Goal: Task Accomplishment & Management: Manage account settings

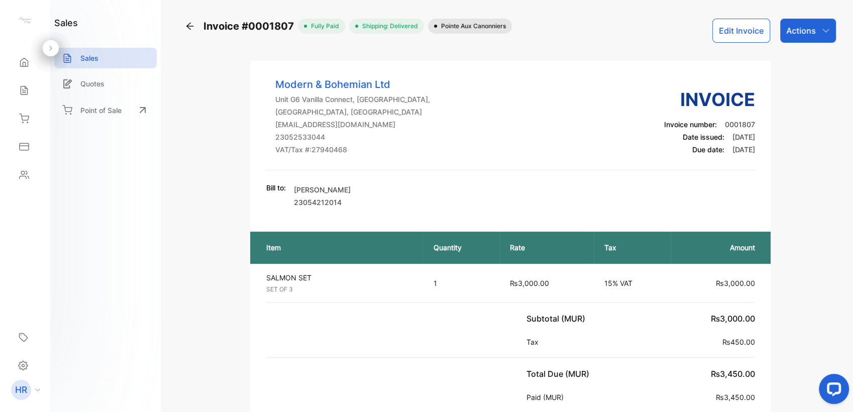
click at [31, 124] on div "Inventory" at bounding box center [25, 119] width 34 height 20
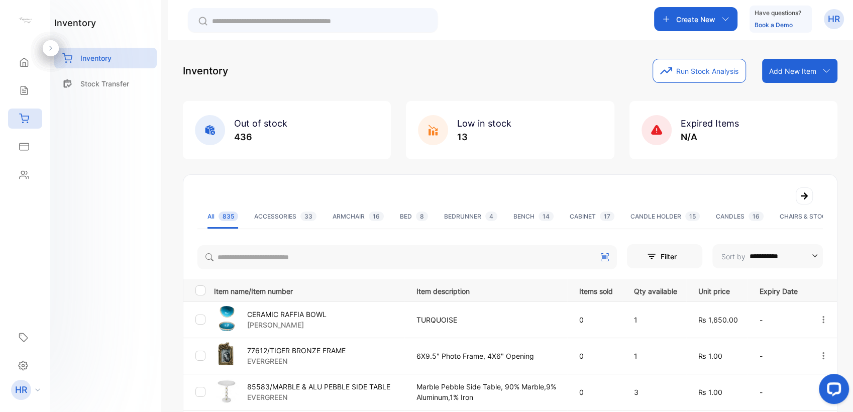
click at [376, 21] on input "text" at bounding box center [320, 21] width 216 height 11
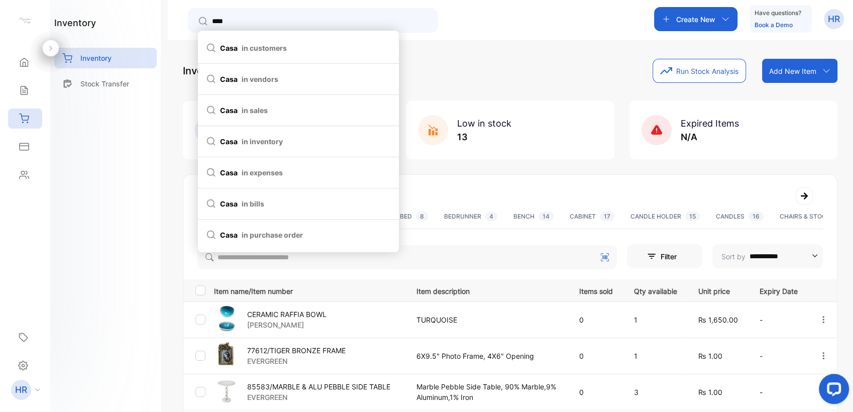
type input "****"
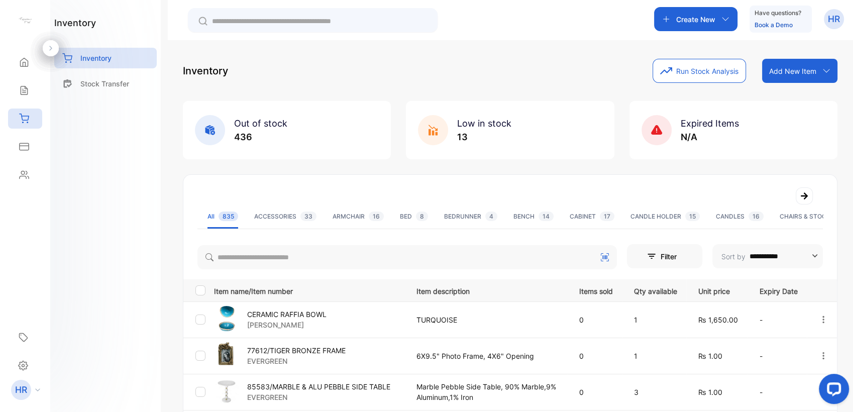
click at [140, 146] on div "inventory Inventory Stock Transfer" at bounding box center [105, 206] width 111 height 412
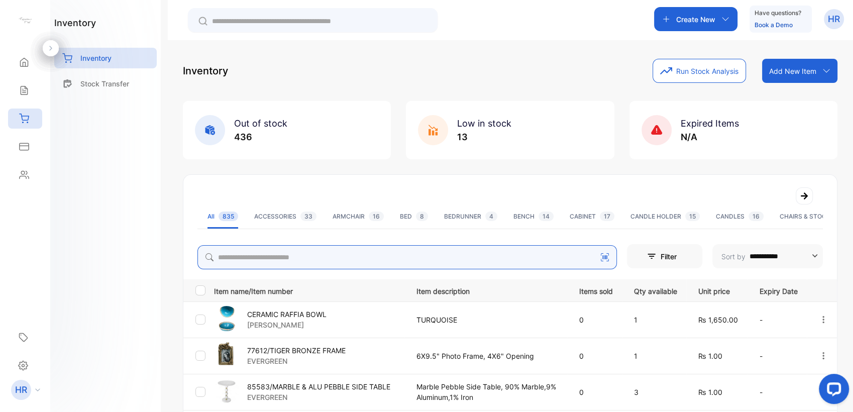
click at [296, 254] on input "search" at bounding box center [407, 257] width 420 height 24
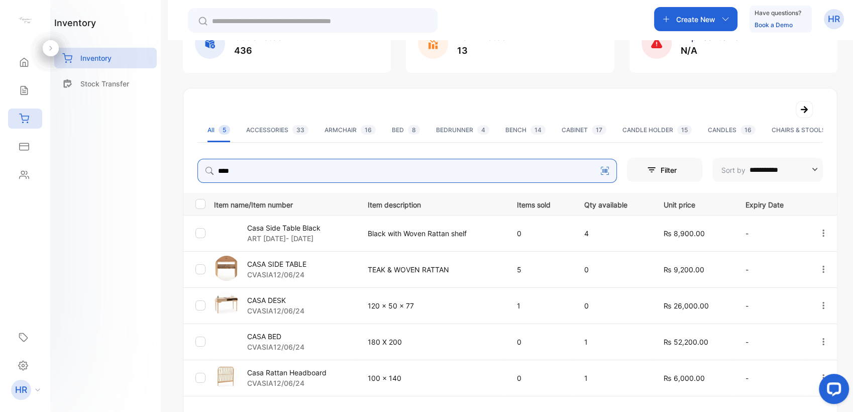
scroll to position [112, 0]
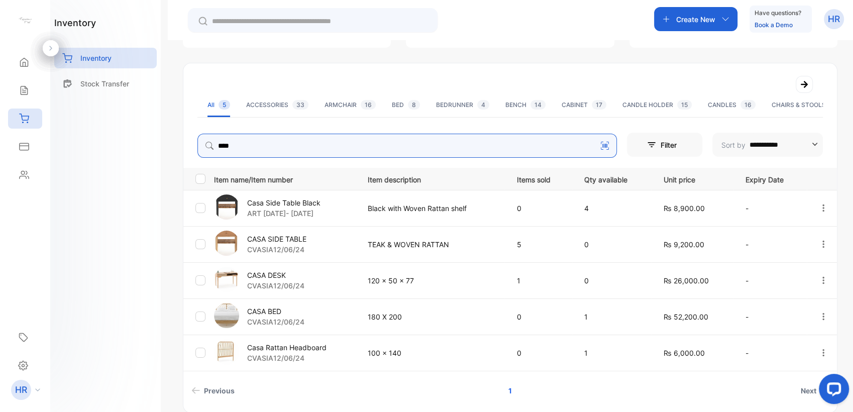
type input "****"
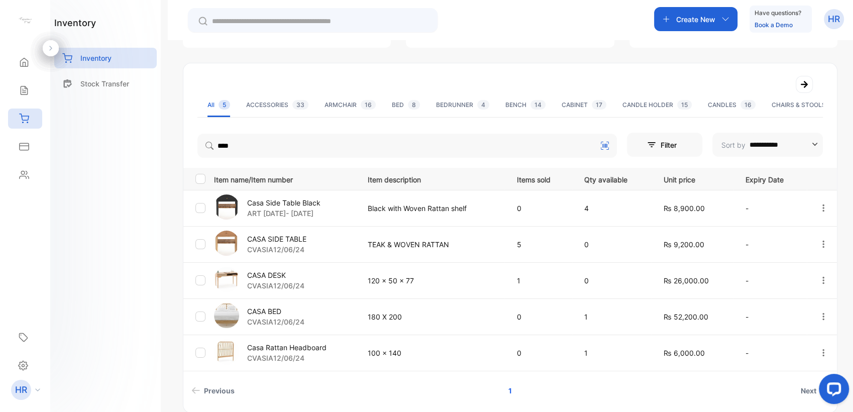
click at [268, 202] on p "Casa Side Table Black" at bounding box center [283, 202] width 73 height 11
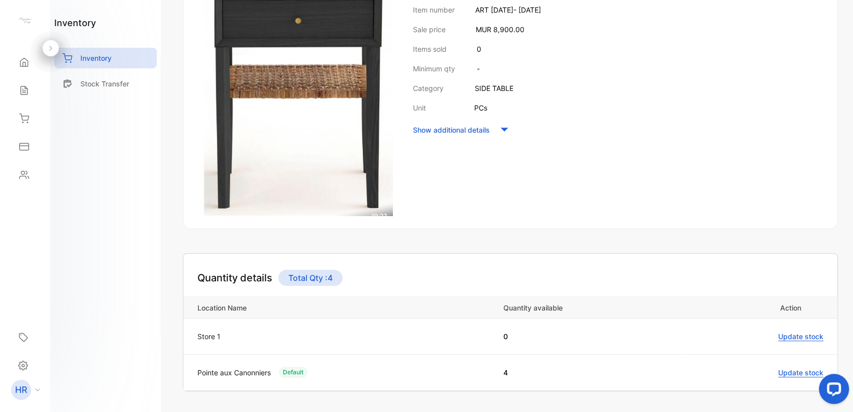
scroll to position [223, 0]
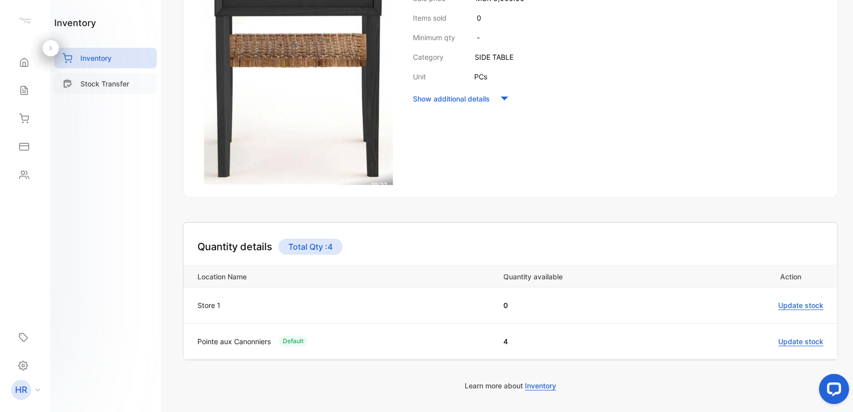
click at [91, 92] on div "Stock Transfer" at bounding box center [105, 83] width 103 height 21
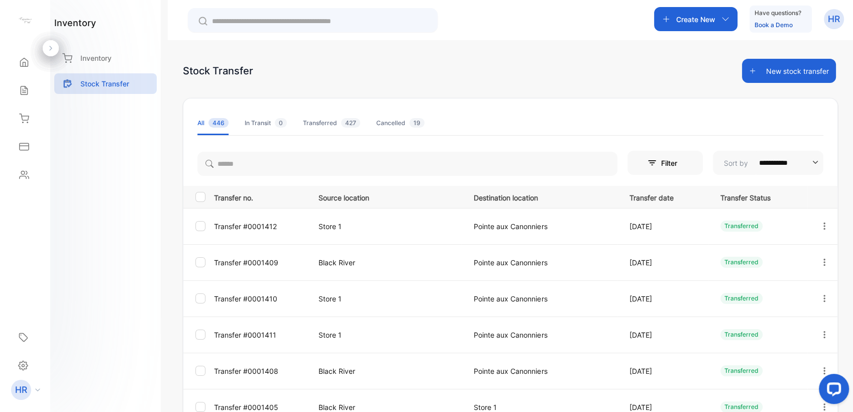
click at [772, 70] on button "New stock transfer" at bounding box center [789, 71] width 94 height 24
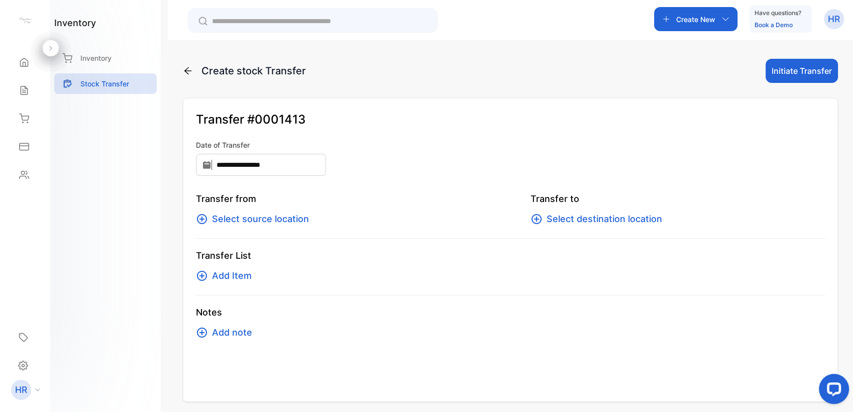
click at [285, 227] on div "Transfer from Select source location Transfer to Select destination location" at bounding box center [510, 215] width 629 height 47
click at [292, 217] on span "Select source location" at bounding box center [260, 219] width 97 height 14
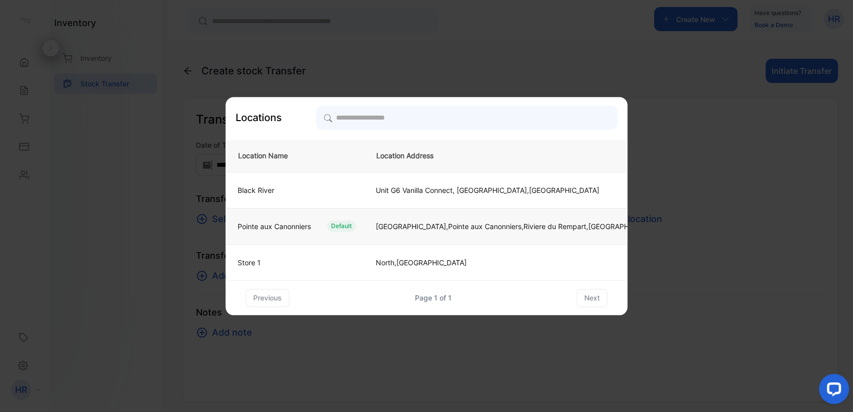
click at [330, 232] on td "Pointe aux Canonniers Default" at bounding box center [295, 226] width 138 height 36
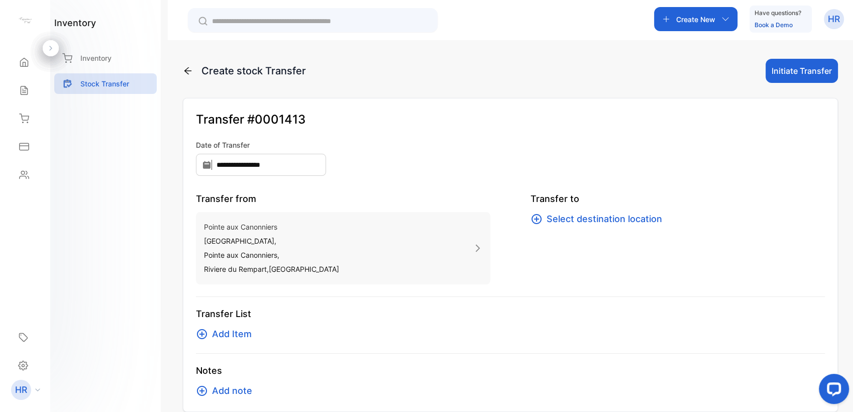
click at [604, 218] on span "Select destination location" at bounding box center [605, 219] width 116 height 14
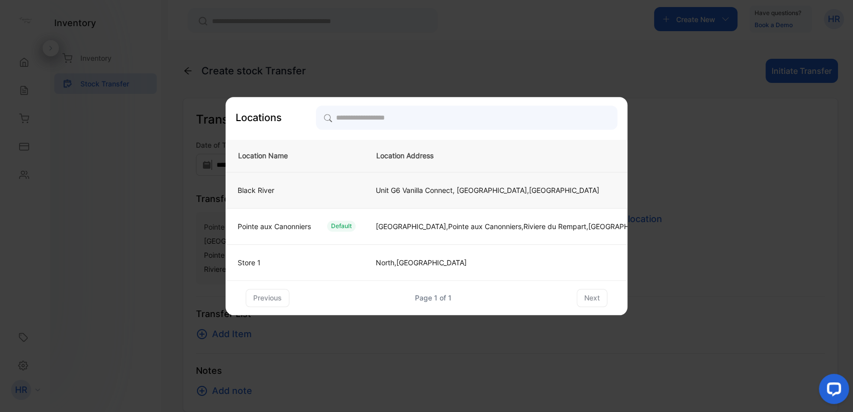
click at [345, 189] on div "Black River" at bounding box center [293, 190] width 126 height 11
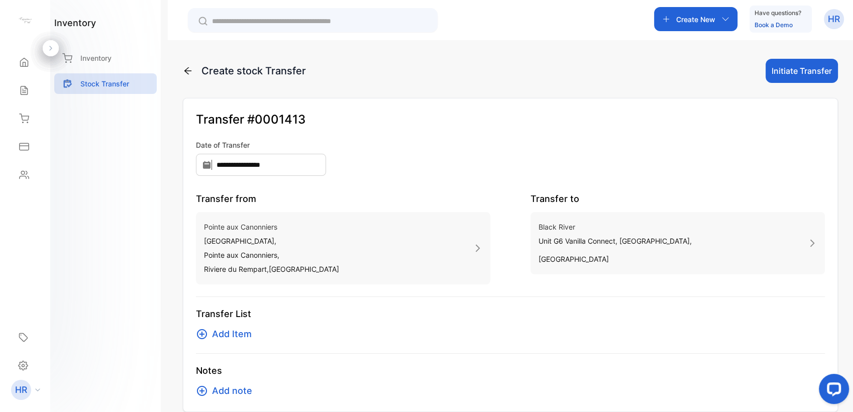
click at [217, 336] on span "Add Item" at bounding box center [232, 334] width 40 height 14
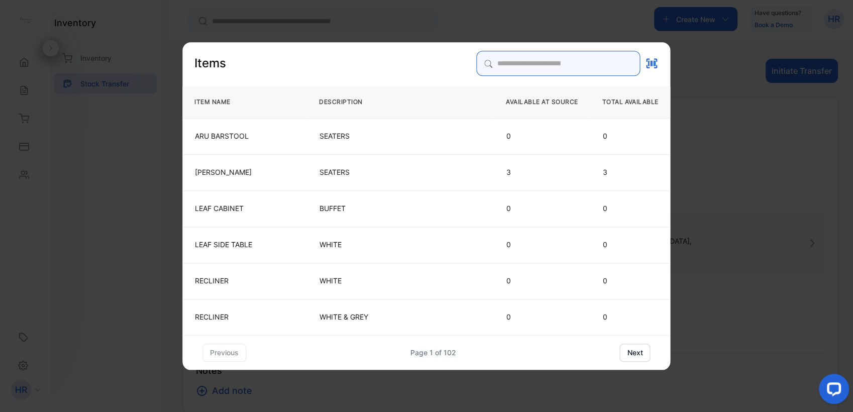
click at [511, 61] on input "search" at bounding box center [559, 63] width 164 height 25
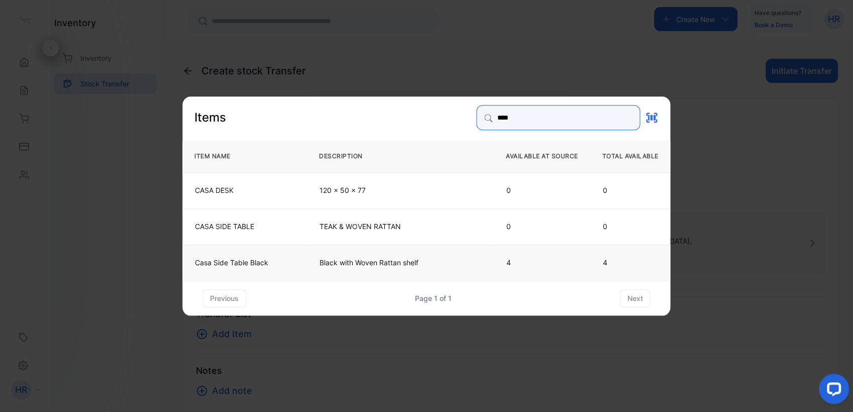
type input "****"
click at [354, 259] on p "Black with Woven Rattan shelf" at bounding box center [401, 262] width 162 height 10
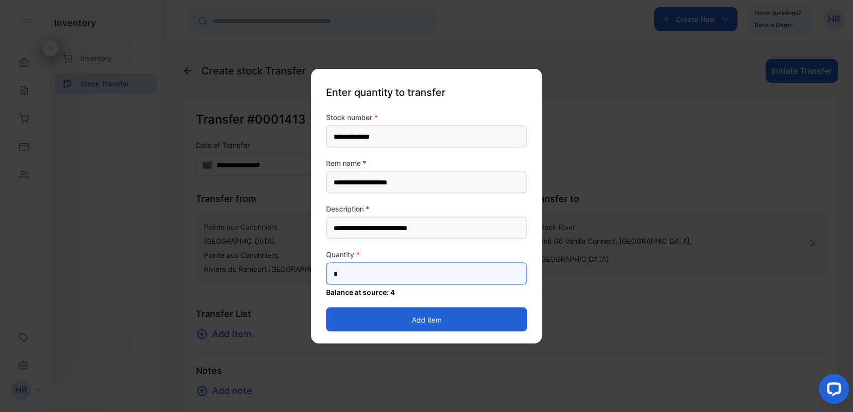
click at [396, 280] on input "*" at bounding box center [426, 274] width 201 height 22
type input "**"
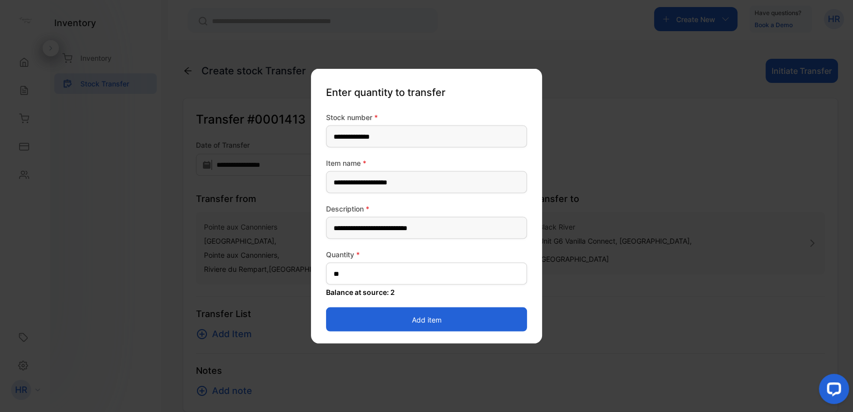
click at [380, 310] on button "Add item" at bounding box center [426, 320] width 201 height 24
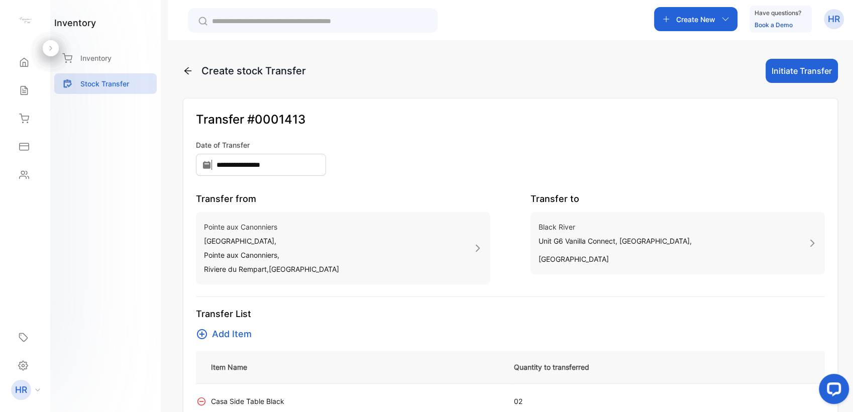
click at [792, 74] on button "Initiate Transfer" at bounding box center [802, 71] width 72 height 24
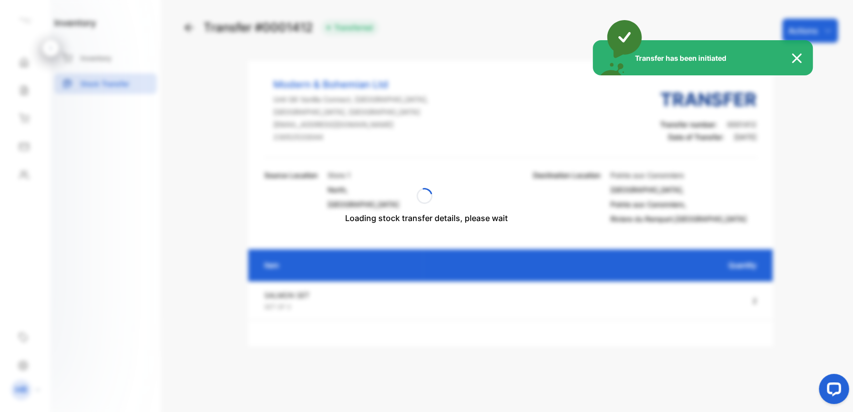
click at [800, 60] on img at bounding box center [802, 58] width 22 height 12
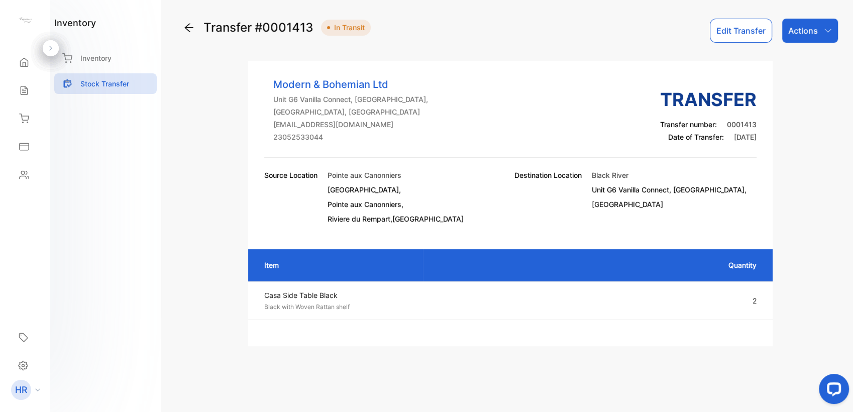
click at [814, 26] on p "Actions" at bounding box center [803, 31] width 30 height 12
click at [783, 58] on div "Mark as Transferred" at bounding box center [787, 64] width 102 height 20
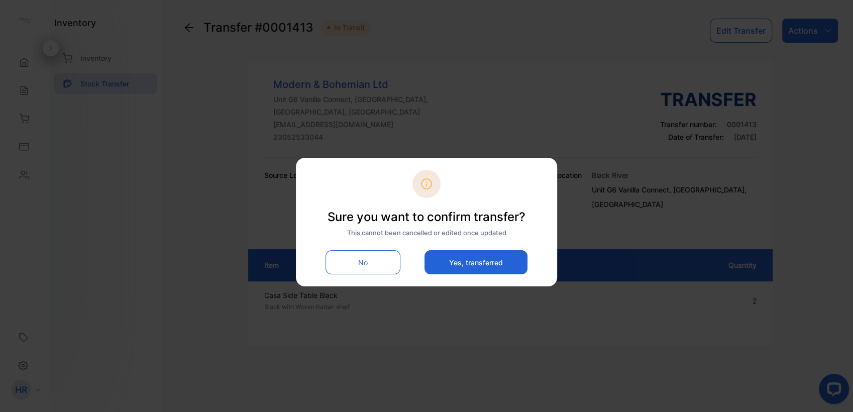
click at [466, 263] on button "Yes, transferred" at bounding box center [476, 262] width 103 height 24
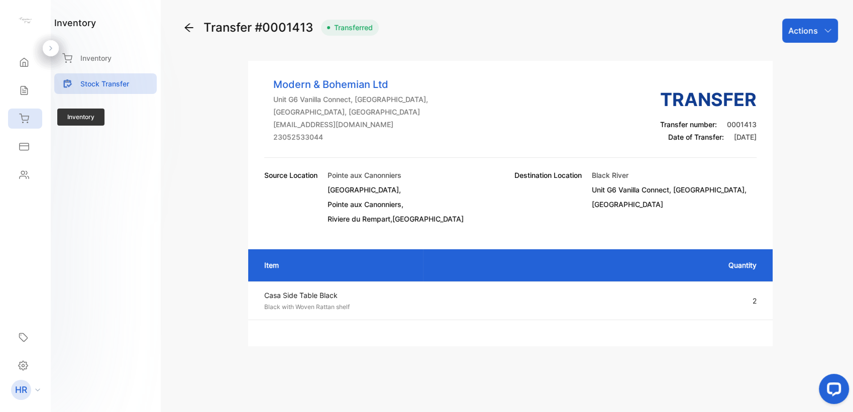
click at [27, 126] on div "Inventory" at bounding box center [25, 119] width 34 height 20
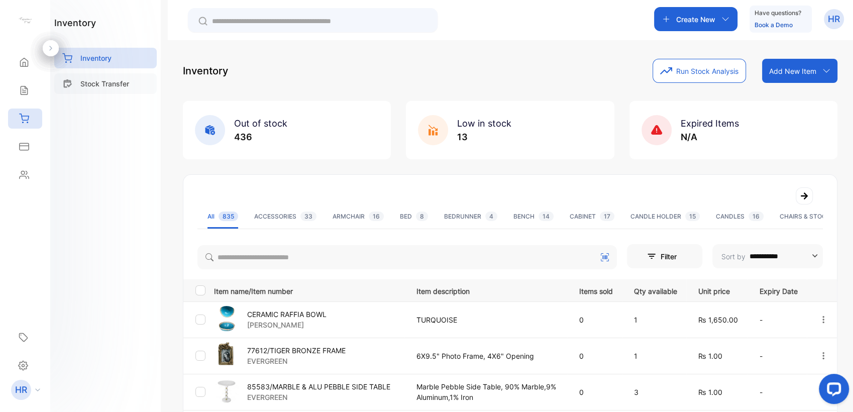
click at [107, 87] on p "Stock Transfer" at bounding box center [104, 83] width 49 height 11
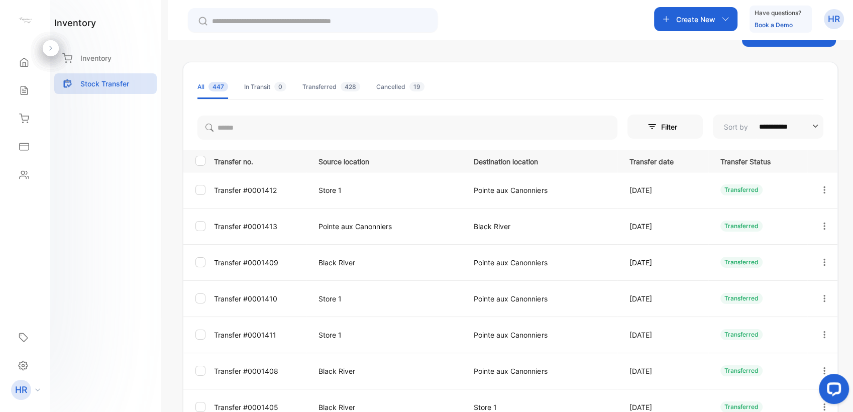
scroll to position [56, 0]
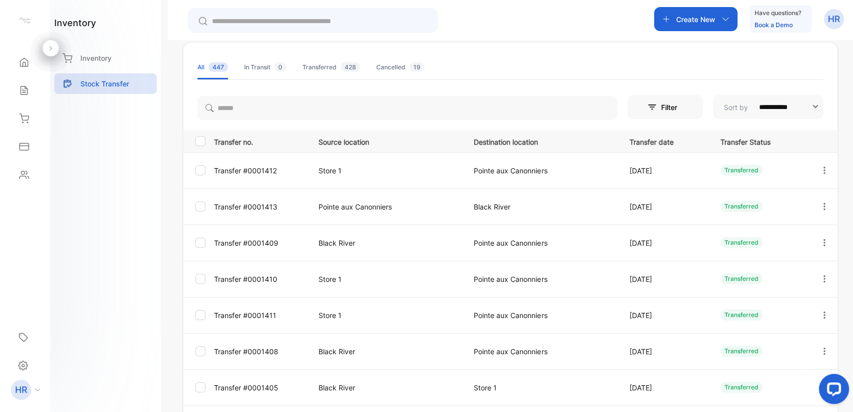
click at [317, 169] on td "Store 1" at bounding box center [385, 170] width 156 height 36
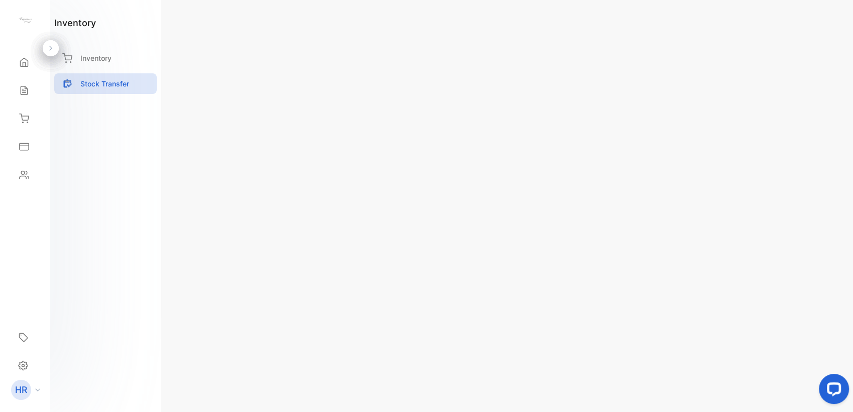
click at [187, 27] on icon at bounding box center [189, 28] width 12 height 12
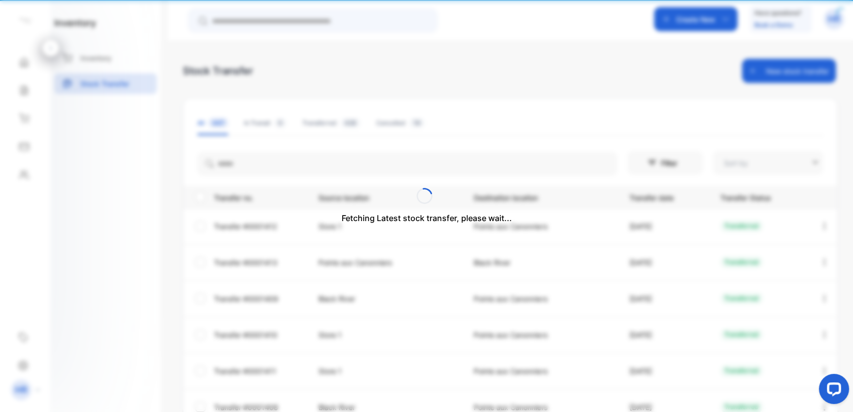
type input "**********"
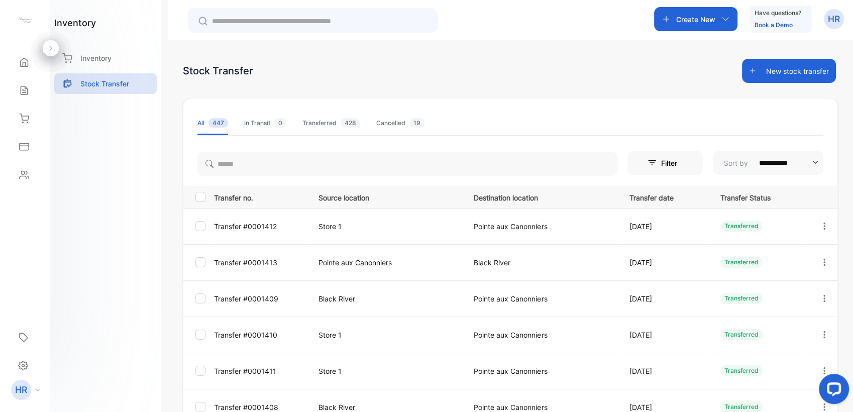
click at [361, 269] on td "Pointe aux Canonniers" at bounding box center [385, 262] width 156 height 36
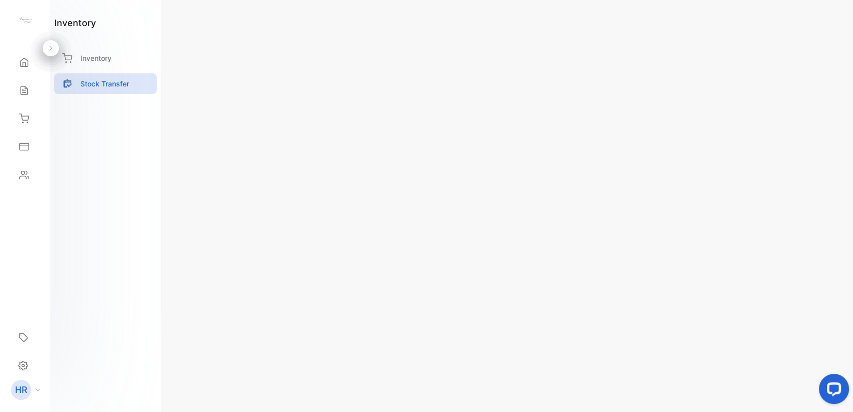
click at [186, 28] on icon at bounding box center [188, 28] width 9 height 9
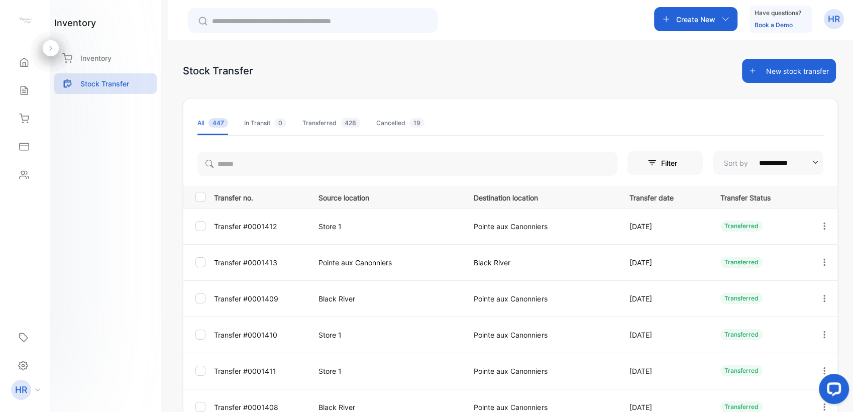
click at [790, 77] on button "New stock transfer" at bounding box center [789, 71] width 94 height 24
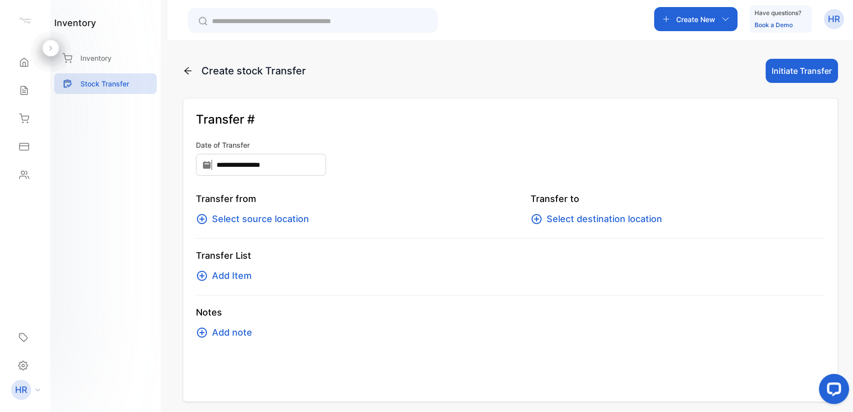
click at [286, 215] on span "Select source location" at bounding box center [260, 219] width 97 height 14
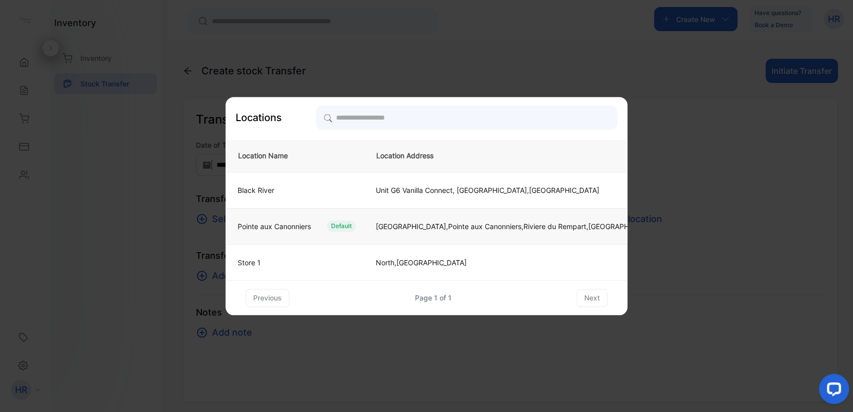
click at [331, 225] on div "Default" at bounding box center [341, 226] width 29 height 11
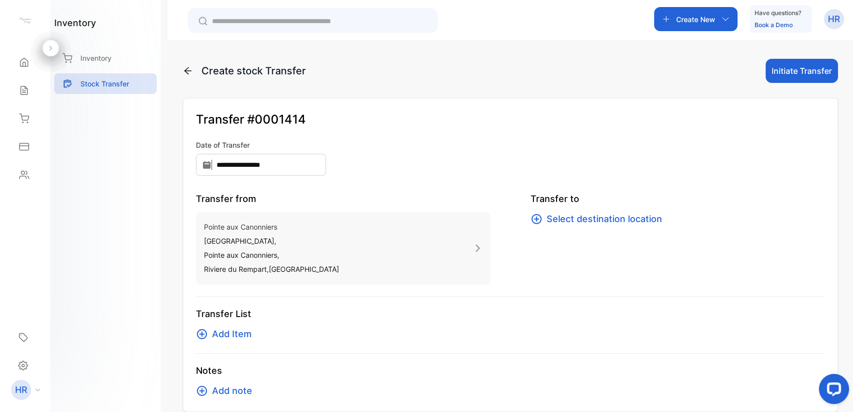
click at [551, 218] on span "Select destination location" at bounding box center [605, 219] width 116 height 14
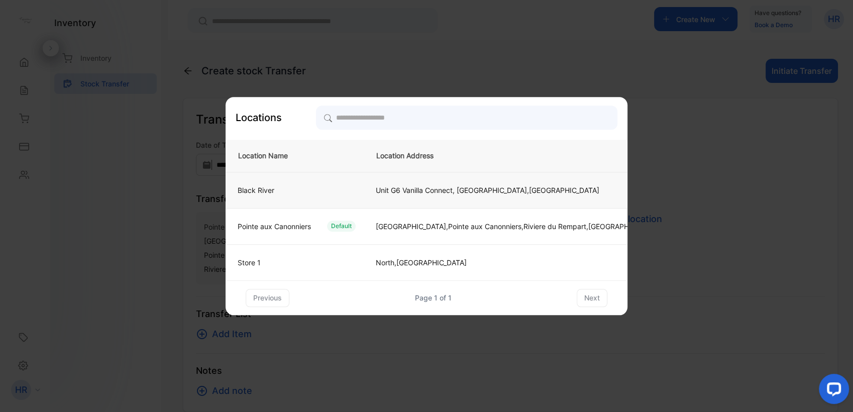
click at [333, 195] on td "Black River" at bounding box center [295, 190] width 138 height 36
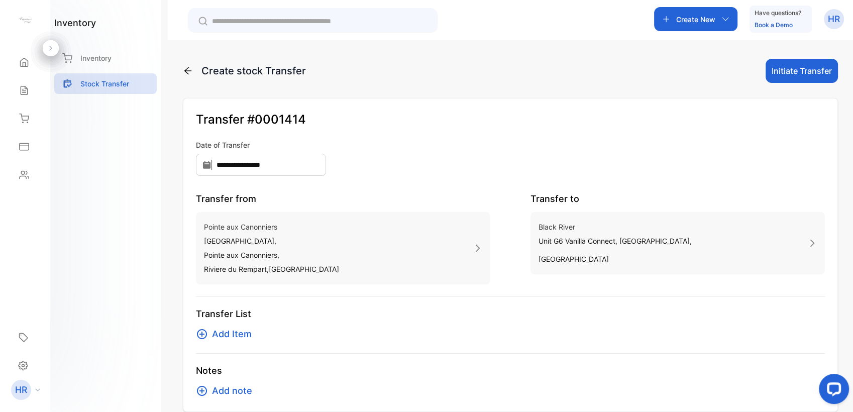
click at [243, 338] on span "Add Item" at bounding box center [232, 334] width 40 height 14
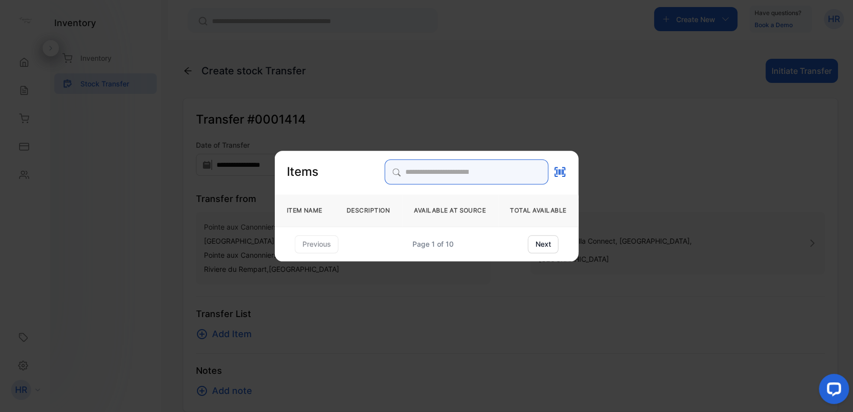
click at [409, 179] on input "search" at bounding box center [466, 171] width 164 height 25
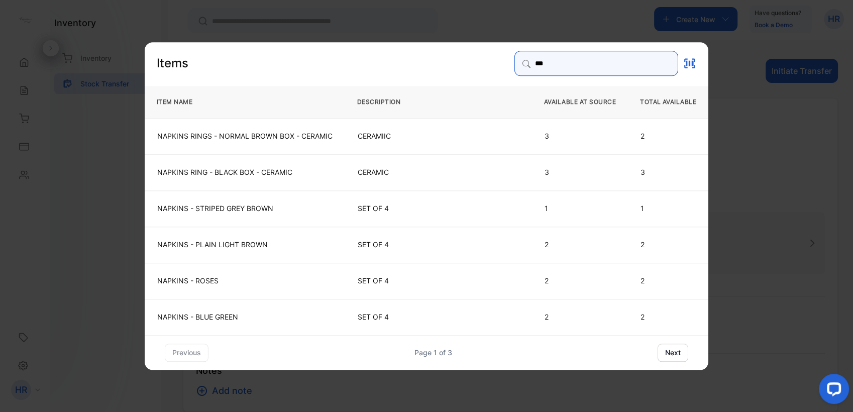
type input "******"
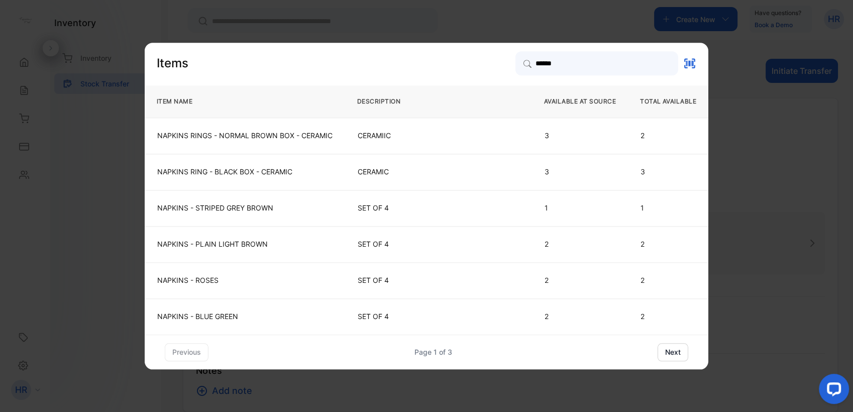
click at [673, 356] on button "next" at bounding box center [673, 352] width 31 height 18
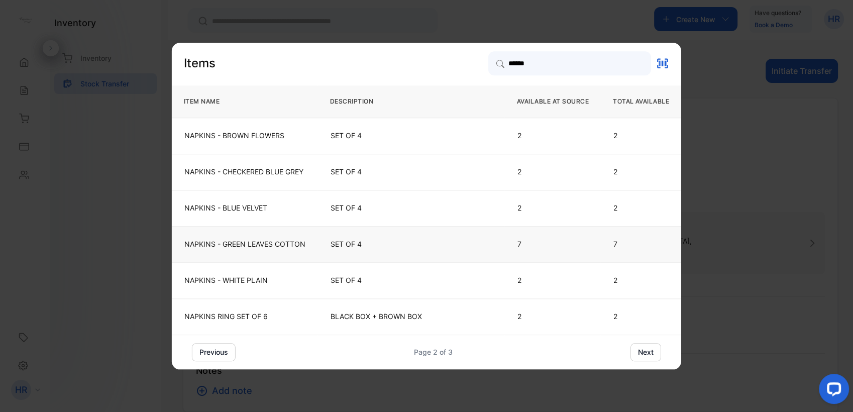
click at [277, 246] on p "NAPKINS - GREEN LEAVES COTTON" at bounding box center [244, 244] width 121 height 10
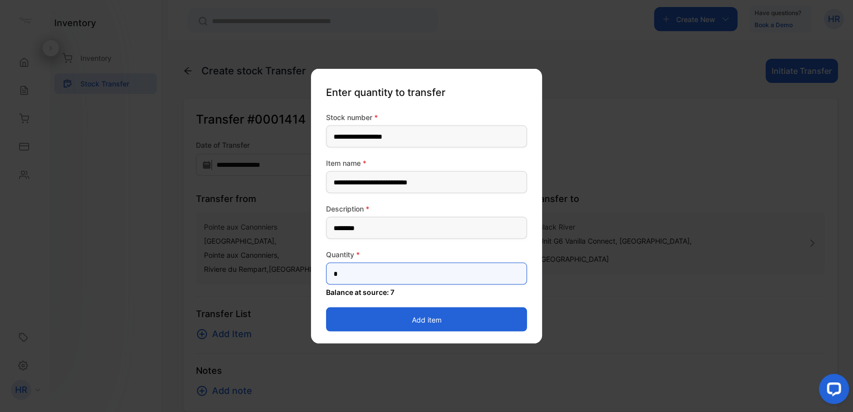
drag, startPoint x: 349, startPoint y: 278, endPoint x: 322, endPoint y: 277, distance: 27.1
click at [322, 277] on div "**********" at bounding box center [426, 206] width 231 height 275
type input "*"
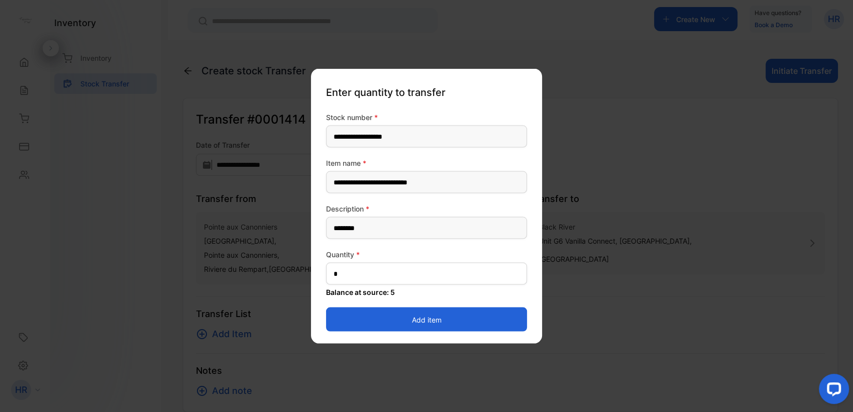
click at [334, 321] on button "Add item" at bounding box center [426, 320] width 201 height 24
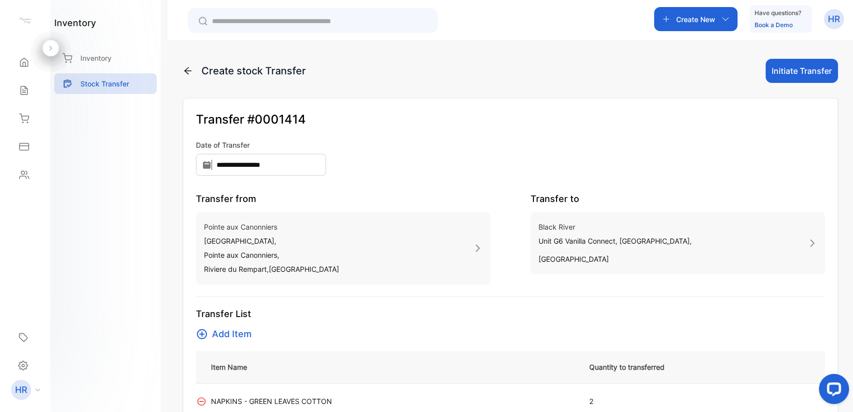
click at [780, 67] on button "Initiate Transfer" at bounding box center [802, 71] width 72 height 24
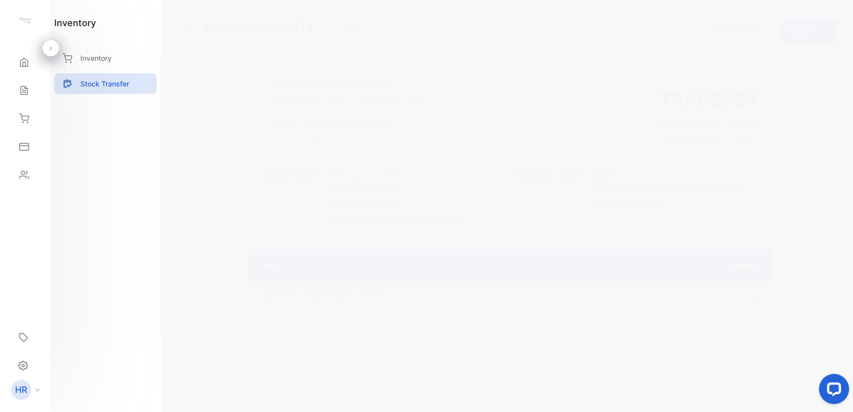
click at [797, 58] on div "Transfer #0001414 In Transit Edit Transfer Actions Modern & Bohemian Ltd Unit G…" at bounding box center [510, 183] width 655 height 328
click at [827, 32] on icon "button" at bounding box center [828, 31] width 8 height 8
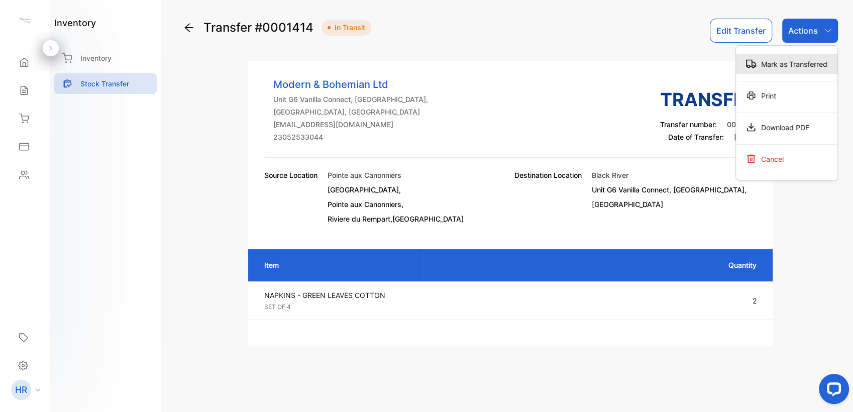
click at [802, 61] on div "Mark as Transferred" at bounding box center [787, 64] width 102 height 20
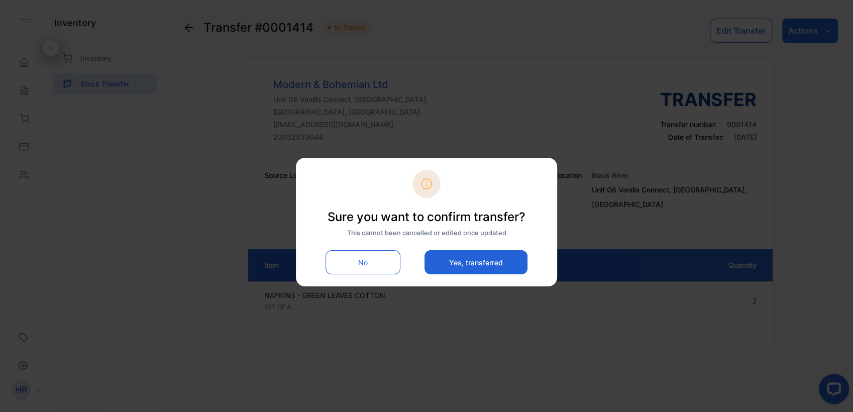
click at [457, 263] on button "Yes, transferred" at bounding box center [476, 262] width 103 height 24
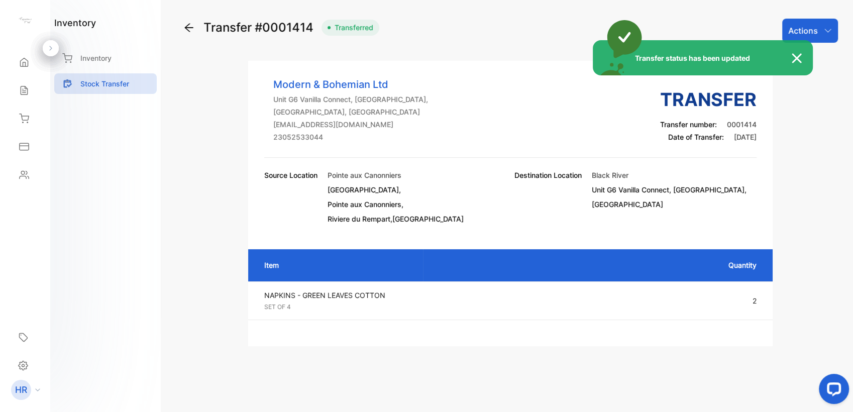
click at [793, 57] on img at bounding box center [802, 58] width 22 height 12
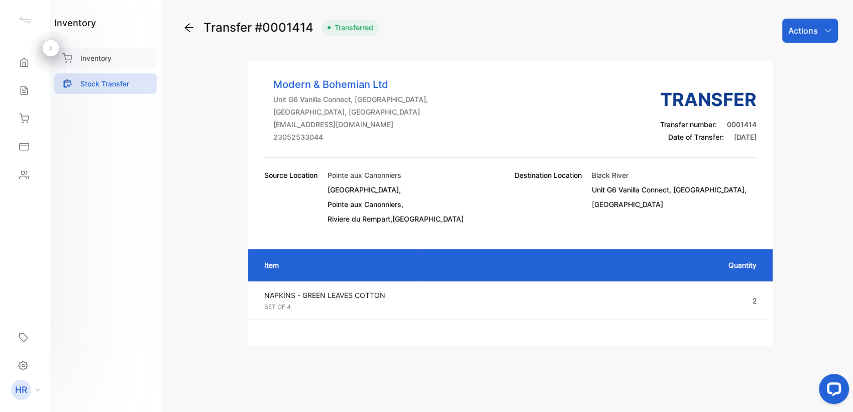
click at [84, 52] on div "Inventory" at bounding box center [105, 58] width 103 height 21
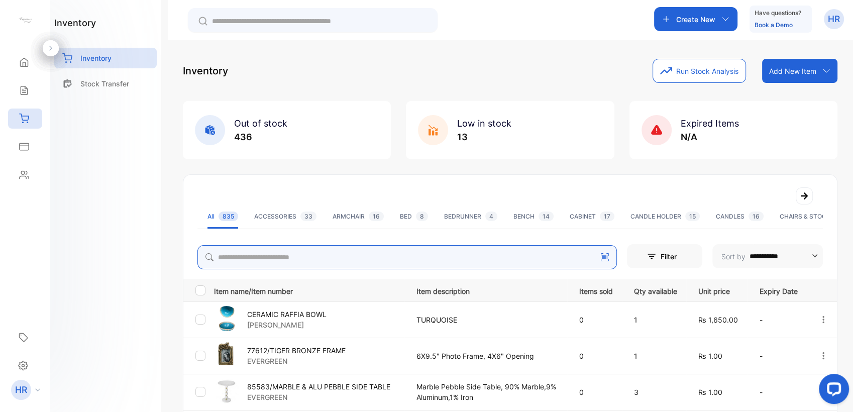
click at [307, 264] on input "search" at bounding box center [407, 257] width 420 height 24
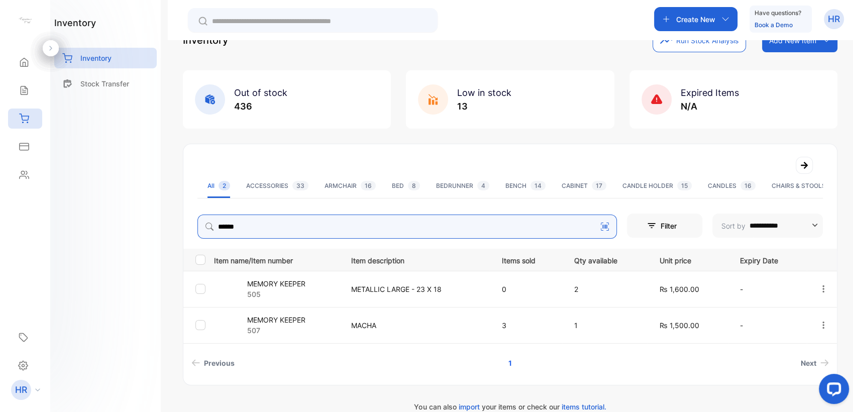
scroll to position [46, 0]
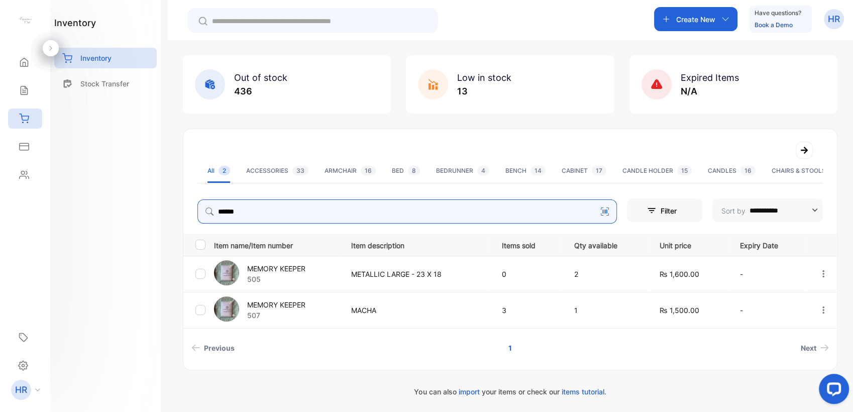
drag, startPoint x: 368, startPoint y: 206, endPoint x: 43, endPoint y: 217, distance: 325.8
click at [43, 217] on div "**********" at bounding box center [426, 236] width 853 height 472
type input "*****"
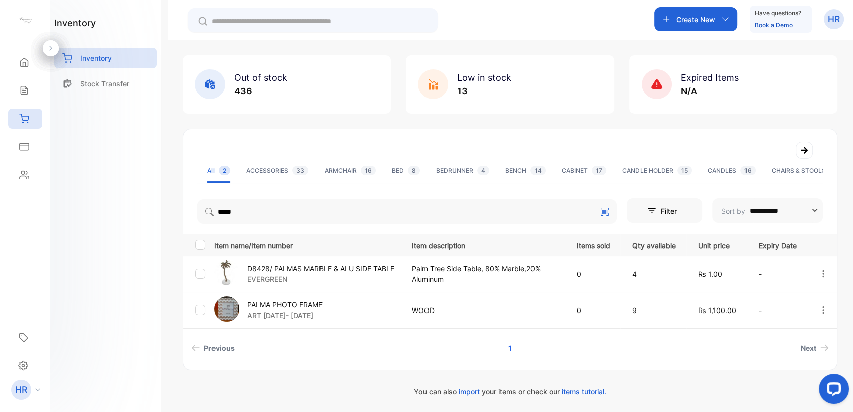
click at [302, 306] on p "PALMA PHOTO FRAME" at bounding box center [284, 305] width 75 height 11
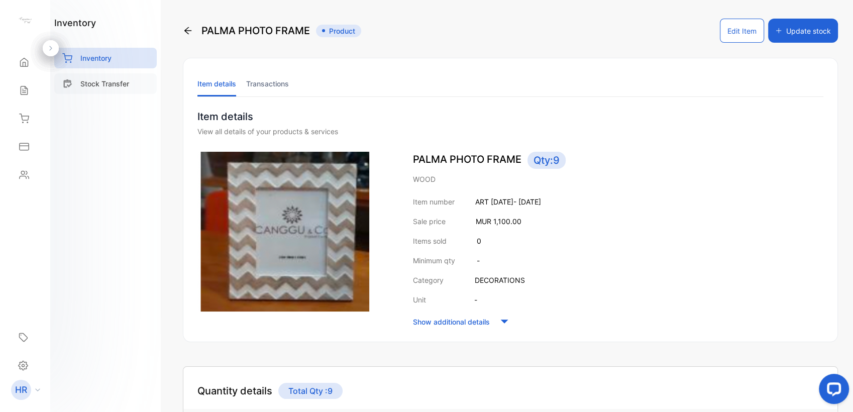
click at [109, 92] on div "Stock Transfer" at bounding box center [105, 83] width 103 height 21
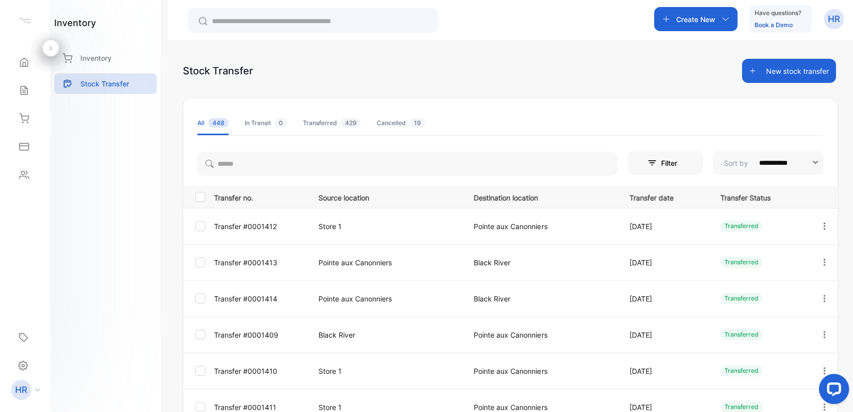
click at [800, 69] on button "New stock transfer" at bounding box center [789, 71] width 94 height 24
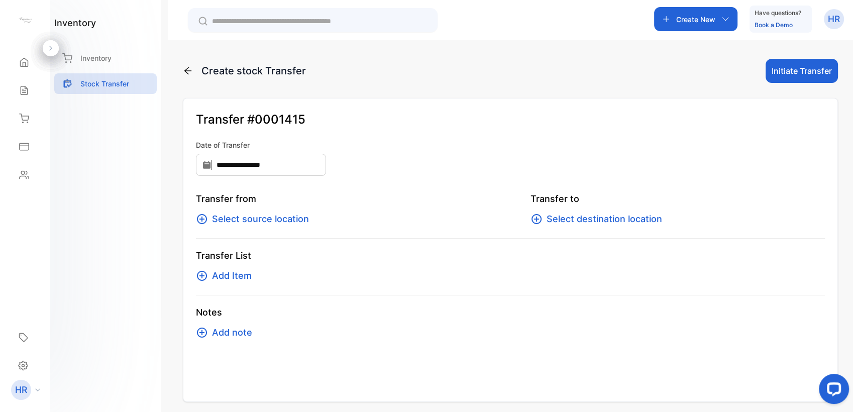
click at [249, 226] on div "Transfer from Select source location Transfer to Select destination location" at bounding box center [510, 215] width 629 height 47
click at [249, 221] on span "Select source location" at bounding box center [260, 219] width 97 height 14
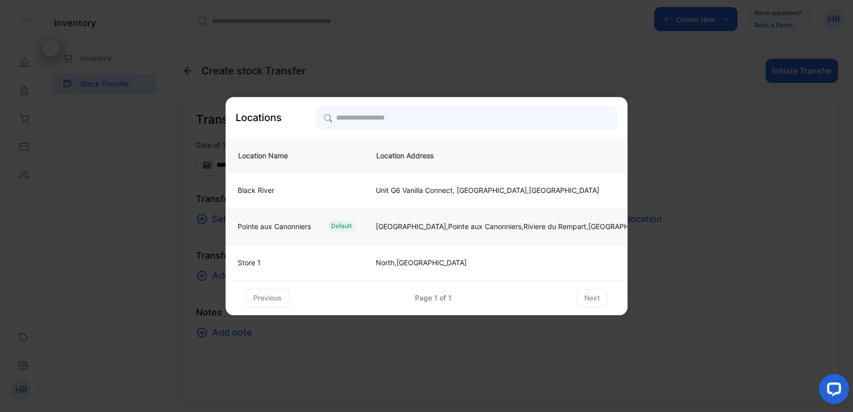
click at [352, 223] on div "Default" at bounding box center [341, 226] width 29 height 11
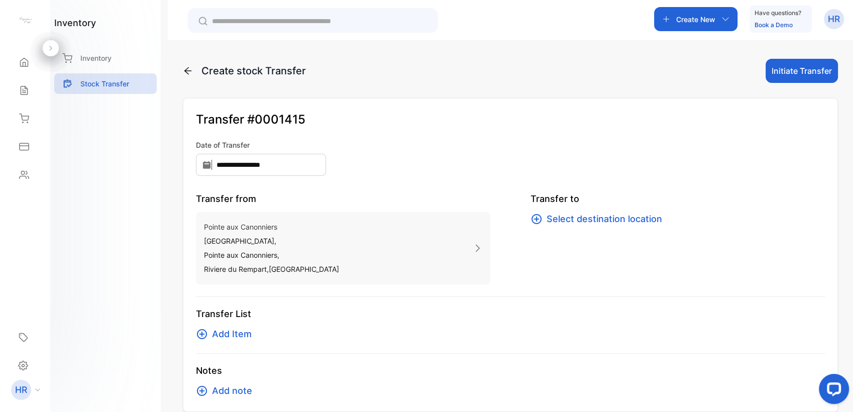
click at [575, 222] on span "Select destination location" at bounding box center [605, 219] width 116 height 14
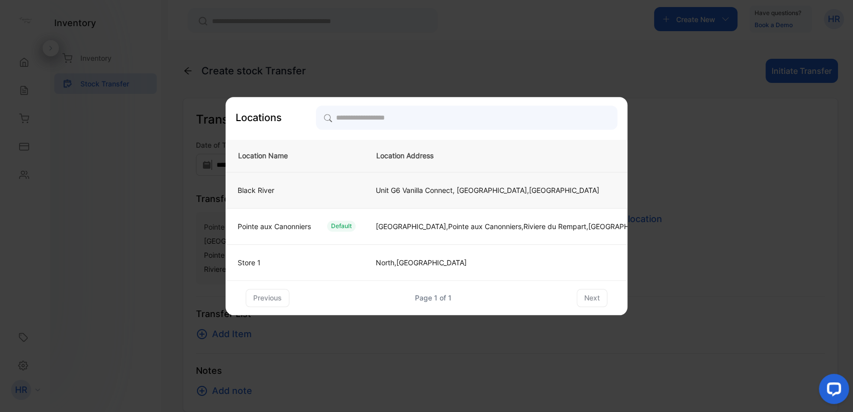
click at [419, 189] on p "Unit G6 Vanilla Connect, [GEOGRAPHIC_DATA], [GEOGRAPHIC_DATA]" at bounding box center [517, 190] width 283 height 11
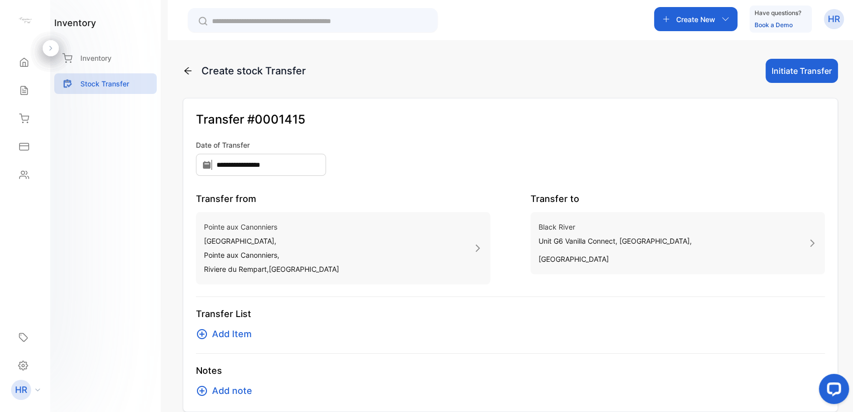
click at [237, 332] on span "Add Item" at bounding box center [232, 334] width 40 height 14
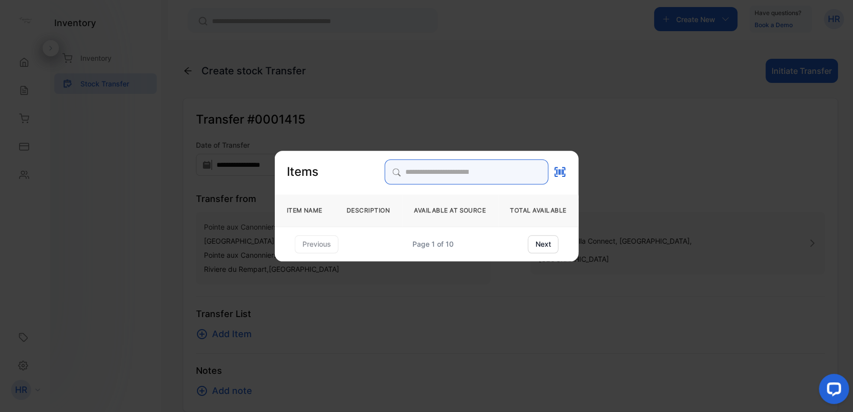
click at [427, 179] on input "search" at bounding box center [466, 171] width 164 height 25
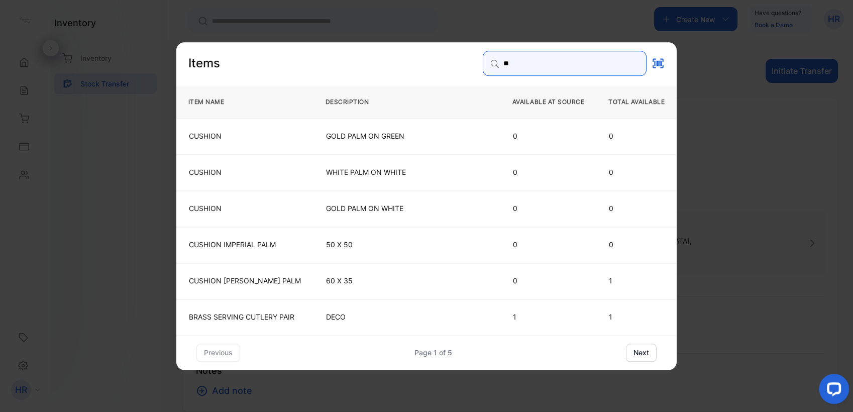
type input "*****"
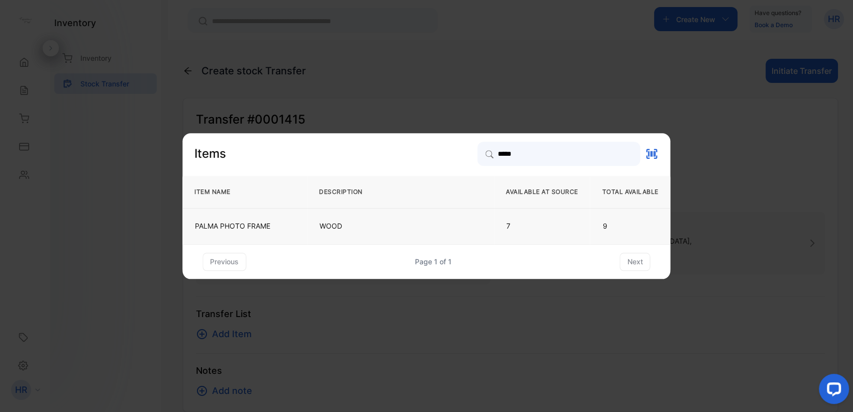
click at [334, 225] on p "WOOD" at bounding box center [401, 226] width 162 height 10
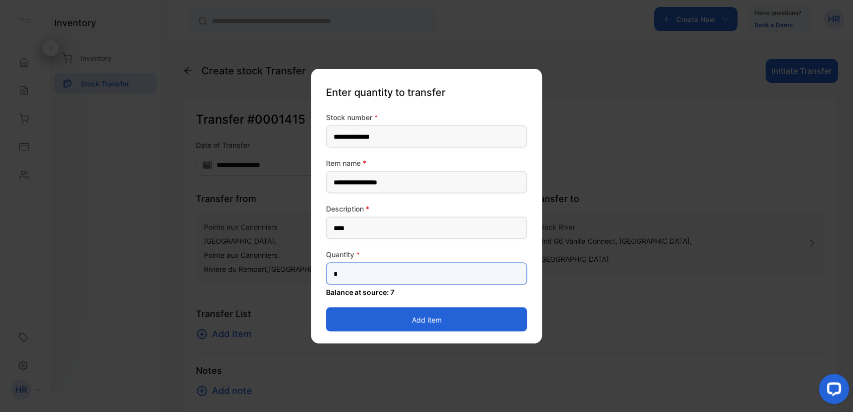
drag, startPoint x: 364, startPoint y: 270, endPoint x: 327, endPoint y: 266, distance: 37.4
click at [327, 266] on input "*" at bounding box center [426, 274] width 201 height 22
type input "*"
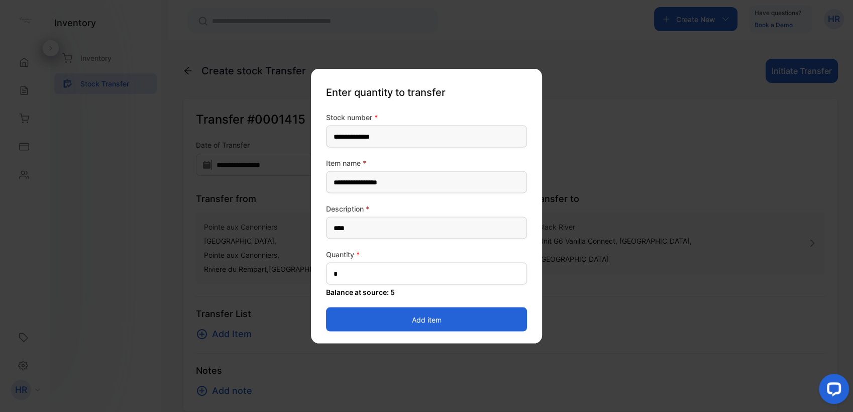
click at [345, 321] on button "Add item" at bounding box center [426, 320] width 201 height 24
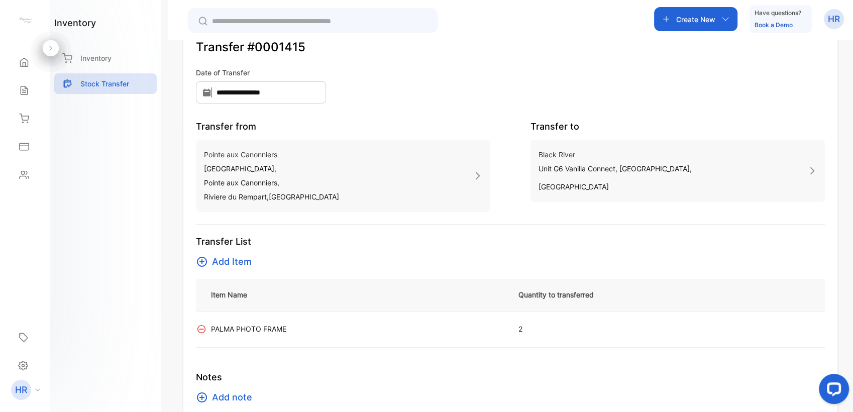
scroll to position [94, 0]
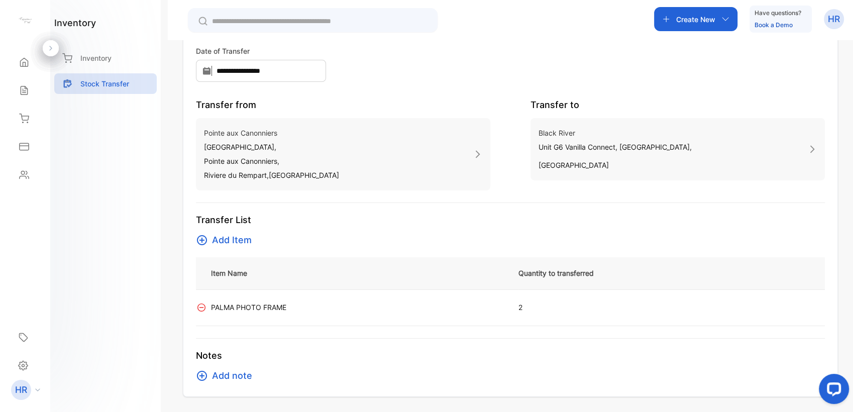
click at [244, 239] on span "Add Item" at bounding box center [232, 240] width 40 height 14
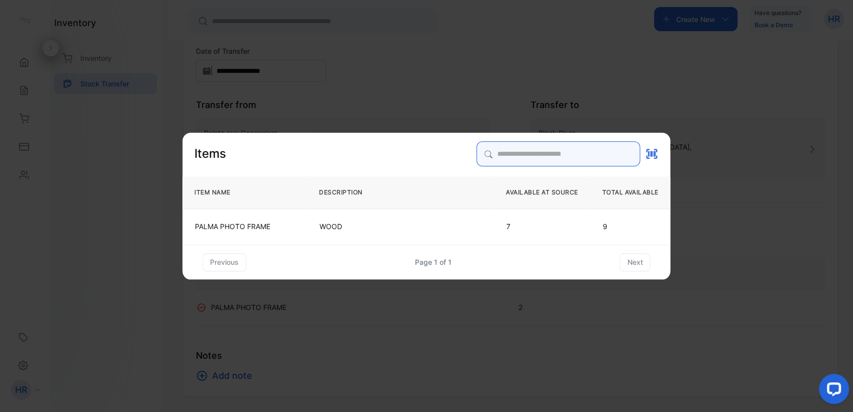
click at [482, 156] on input "search" at bounding box center [559, 153] width 164 height 25
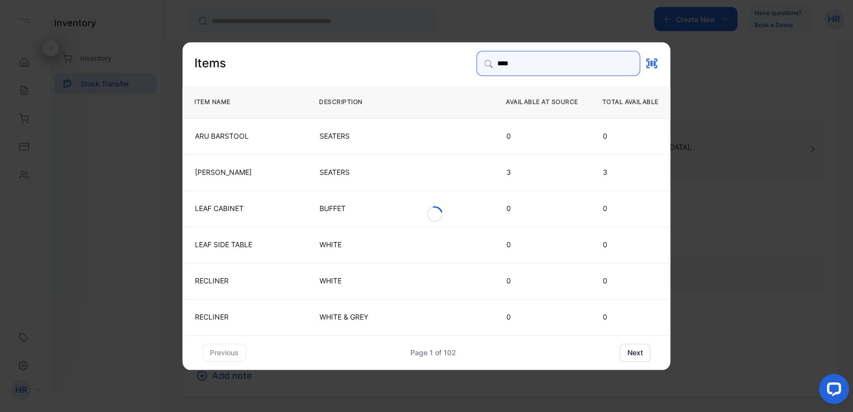
type input "********"
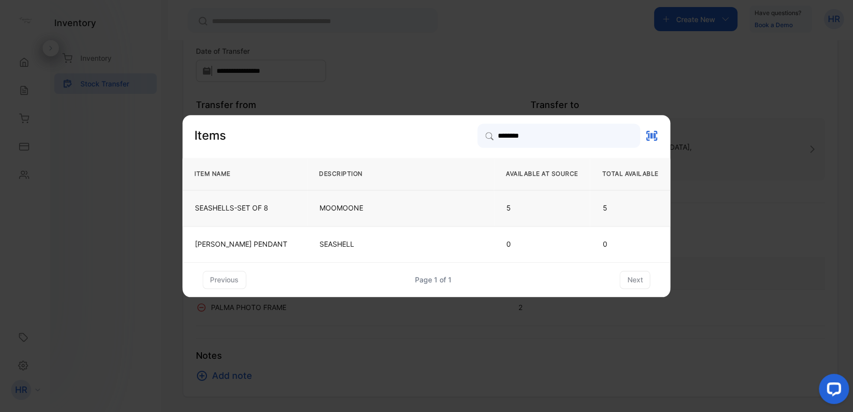
click at [356, 153] on div "Items ******** ITEM NAME DESCRIPTION AVAILABLE AT SOURCE TOTAL AVAILABLE SEASHE…" at bounding box center [426, 206] width 488 height 165
click at [363, 207] on p "MOOMOONE" at bounding box center [401, 208] width 162 height 10
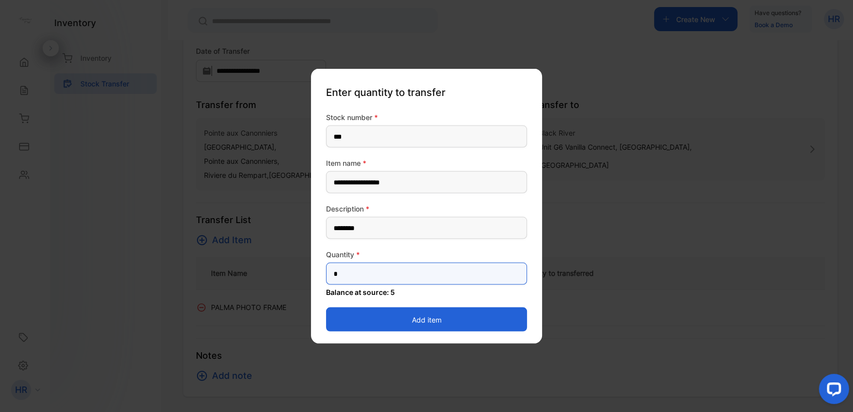
drag, startPoint x: 336, startPoint y: 281, endPoint x: 315, endPoint y: 280, distance: 21.7
click at [315, 280] on div "**********" at bounding box center [426, 206] width 231 height 275
type input "*"
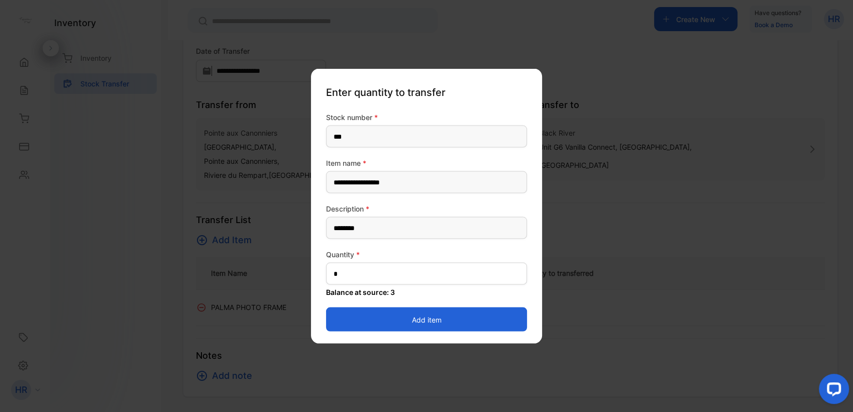
click at [345, 319] on button "Add item" at bounding box center [426, 320] width 201 height 24
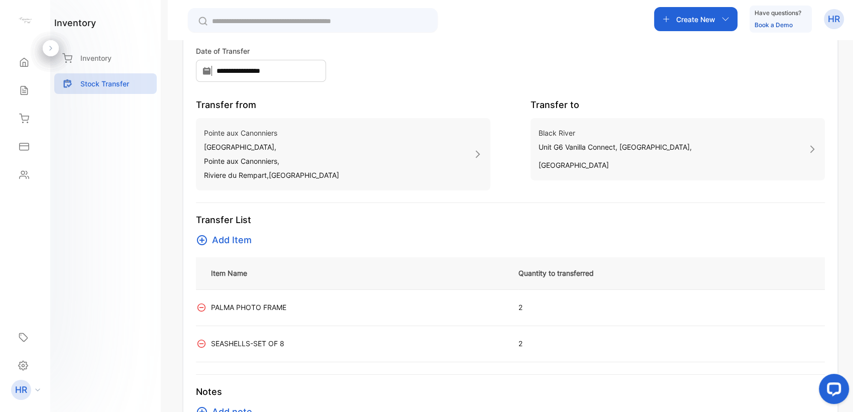
click at [248, 237] on span "Add Item" at bounding box center [232, 240] width 40 height 14
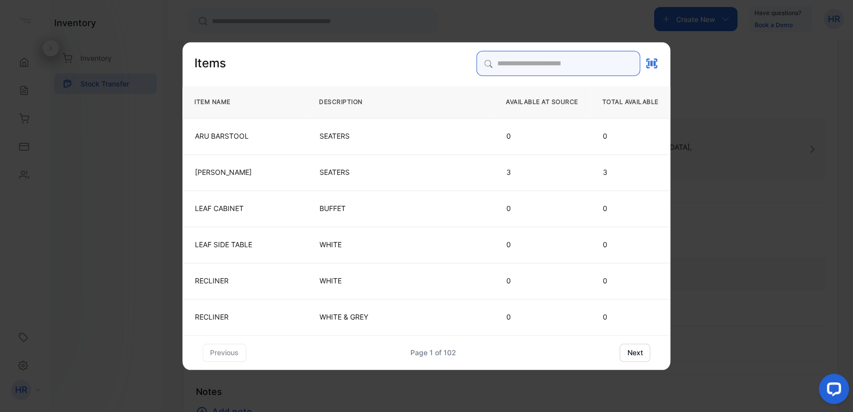
click at [504, 61] on input "search" at bounding box center [559, 63] width 164 height 25
type input "*"
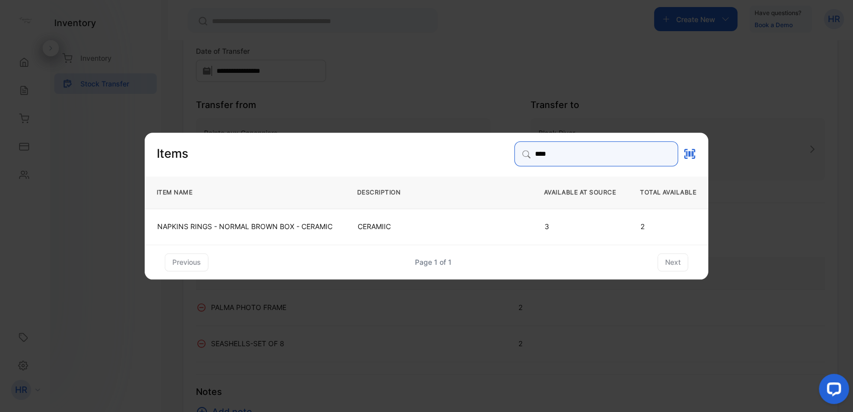
type input "****"
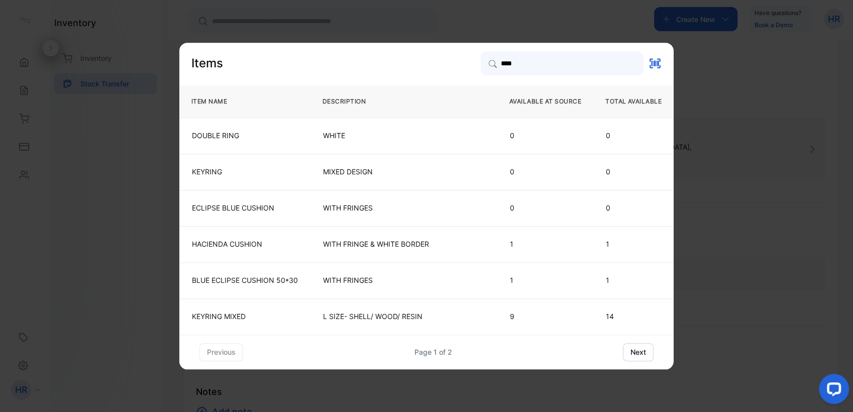
click at [639, 356] on button "next" at bounding box center [638, 352] width 31 height 18
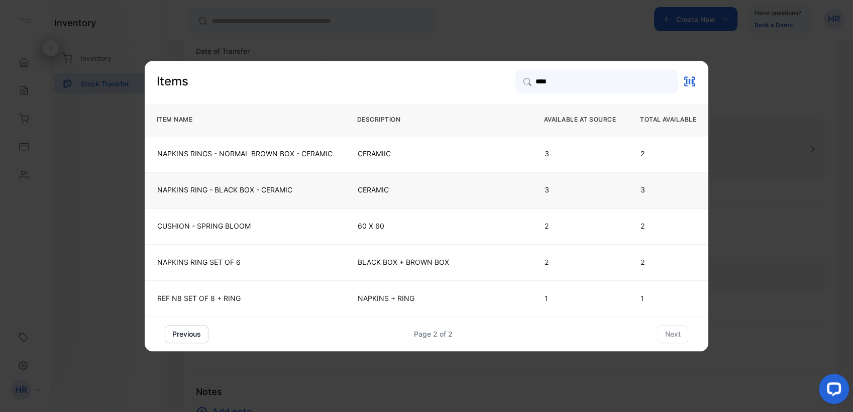
click at [383, 195] on p "CERAMIC" at bounding box center [439, 190] width 162 height 10
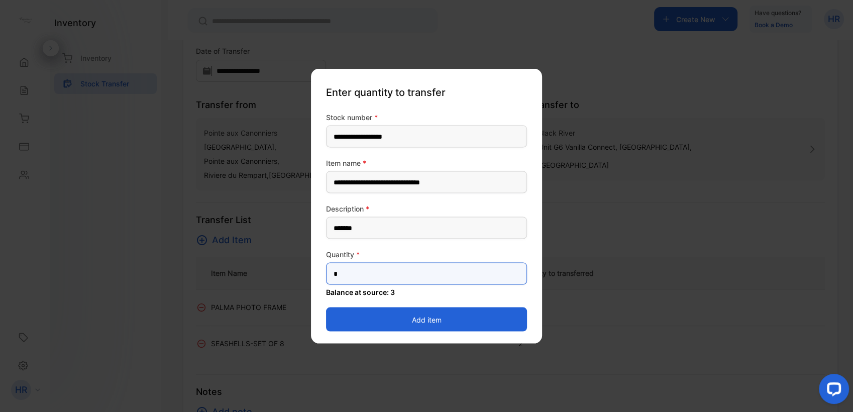
drag, startPoint x: 337, startPoint y: 271, endPoint x: 314, endPoint y: 267, distance: 23.5
click at [314, 267] on div "**********" at bounding box center [426, 206] width 231 height 275
type input "*"
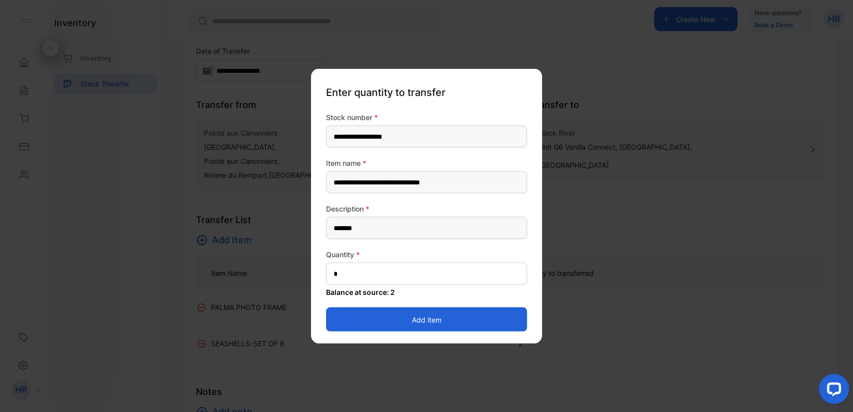
click at [334, 321] on button "Add item" at bounding box center [426, 320] width 201 height 24
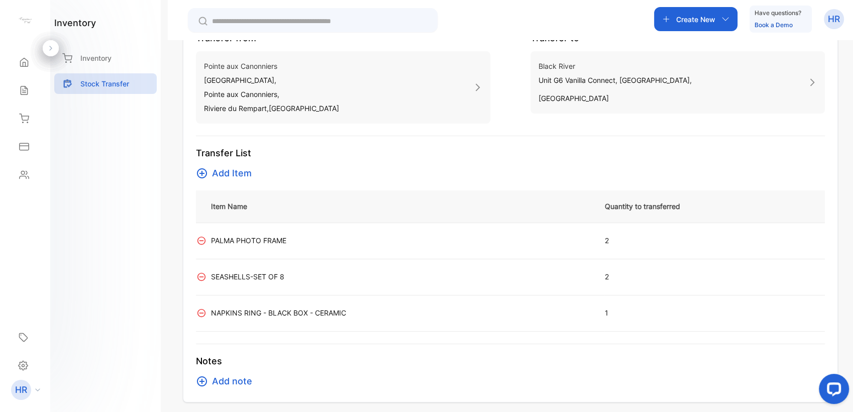
scroll to position [166, 0]
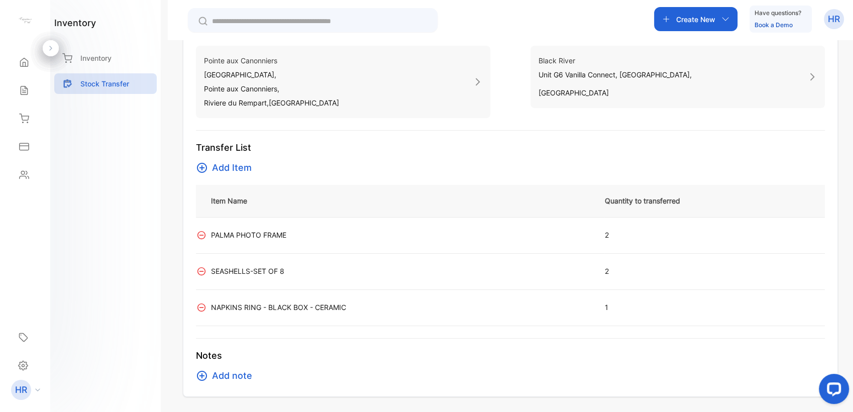
click at [232, 170] on span "Add Item" at bounding box center [232, 168] width 40 height 14
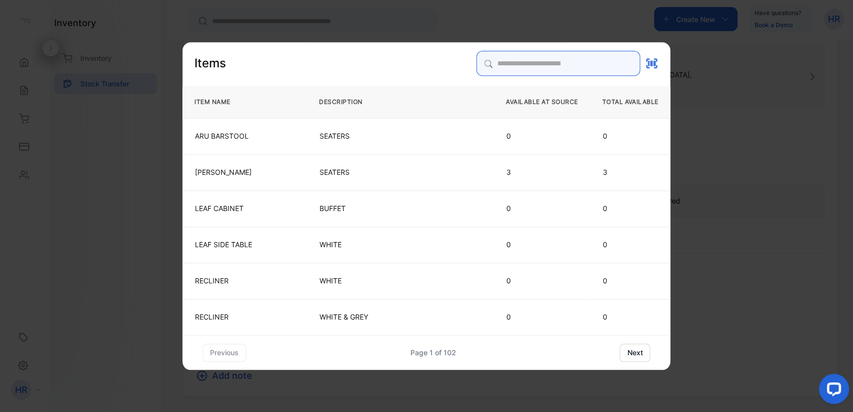
click at [522, 60] on input "search" at bounding box center [559, 63] width 164 height 25
type input "******"
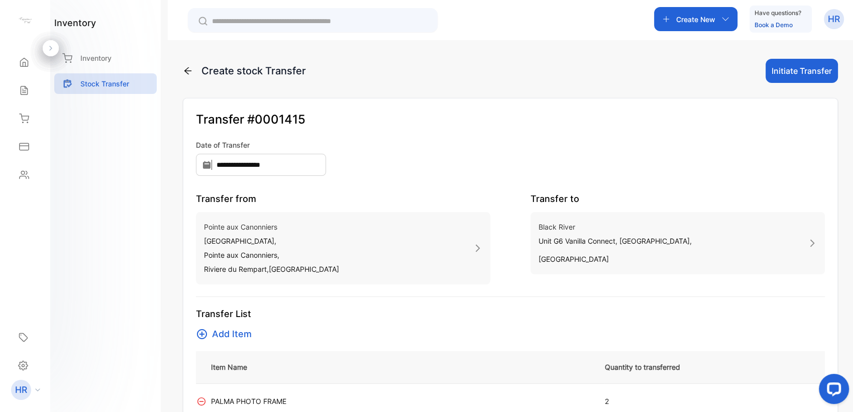
scroll to position [0, 0]
click at [796, 77] on button "Initiate Transfer" at bounding box center [802, 71] width 72 height 24
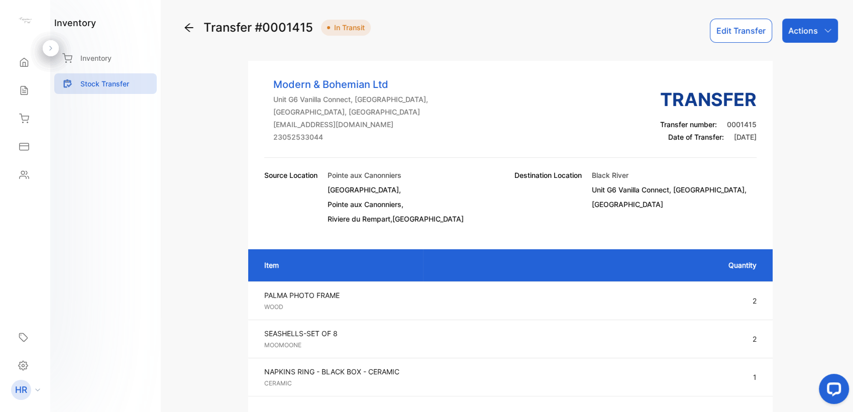
click at [804, 31] on p "Actions" at bounding box center [803, 31] width 30 height 12
click at [789, 58] on div "Mark as Transferred" at bounding box center [787, 64] width 102 height 20
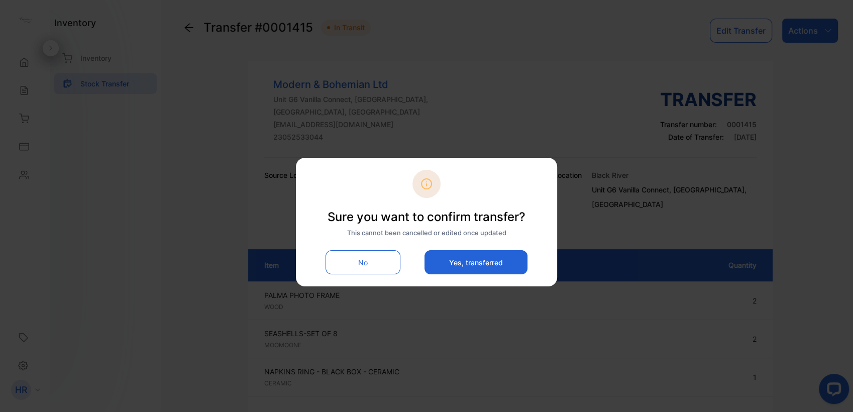
click at [478, 256] on button "Yes, transferred" at bounding box center [476, 262] width 103 height 24
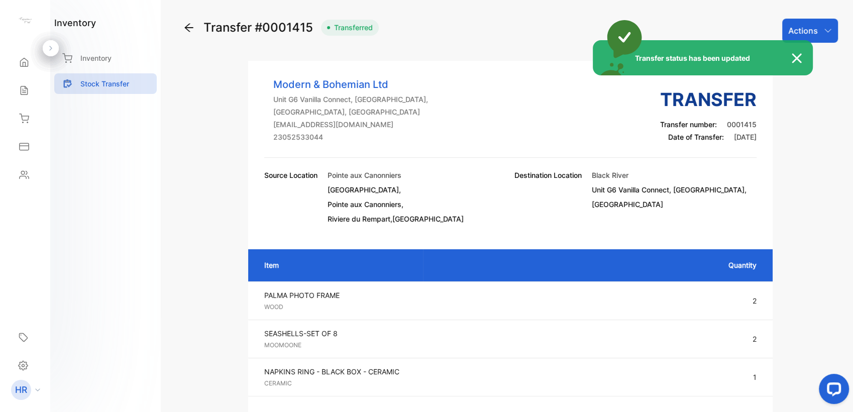
click at [188, 31] on div "Transfer status has been updated" at bounding box center [426, 206] width 853 height 412
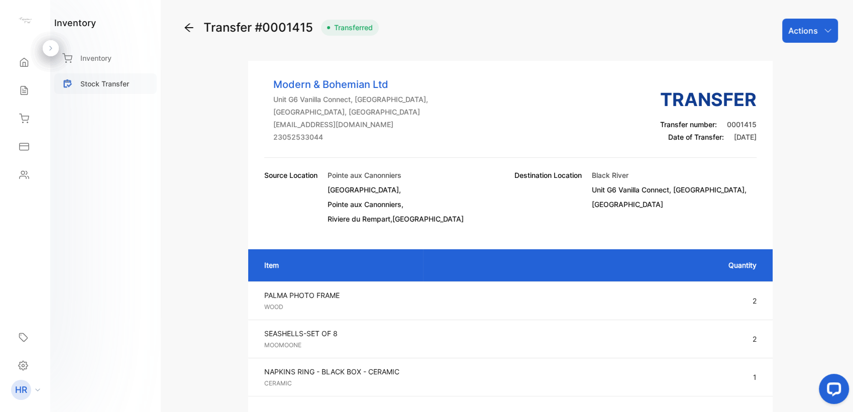
click at [117, 93] on div "Stock Transfer" at bounding box center [105, 83] width 103 height 21
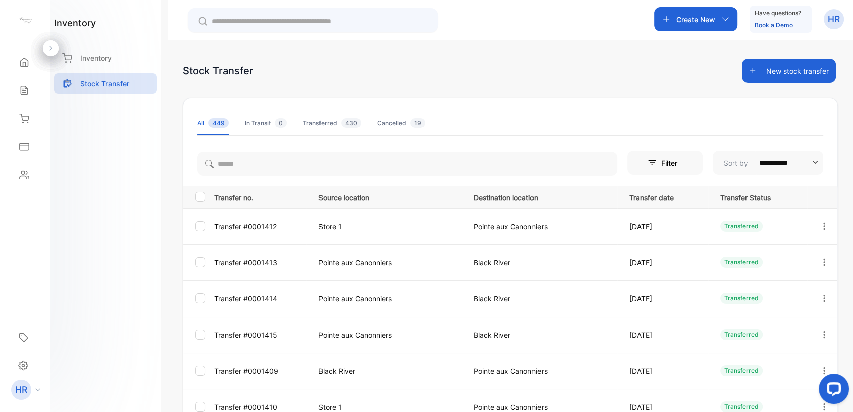
scroll to position [56, 0]
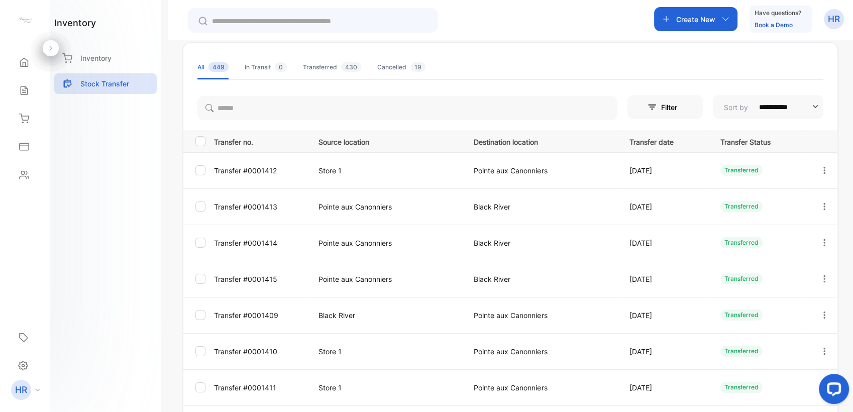
click at [362, 284] on td "Pointe aux Canonniers" at bounding box center [385, 279] width 156 height 36
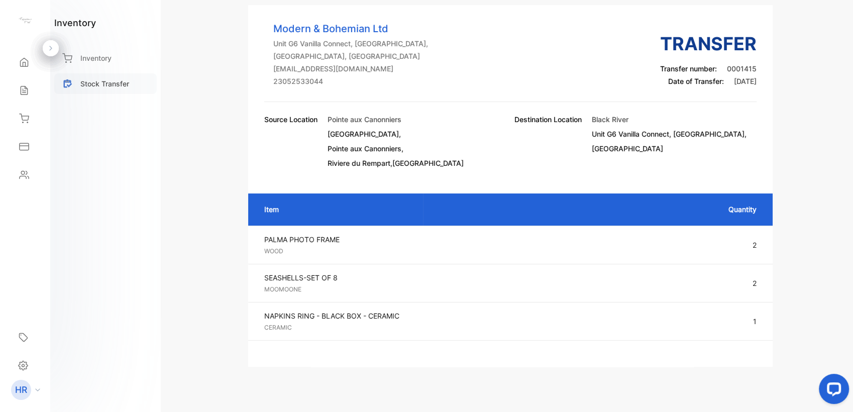
click at [114, 92] on div "Stock Transfer" at bounding box center [105, 83] width 103 height 21
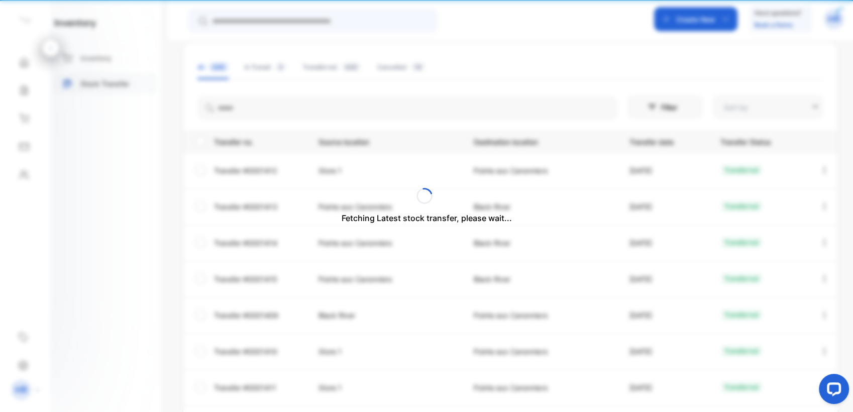
type input "**********"
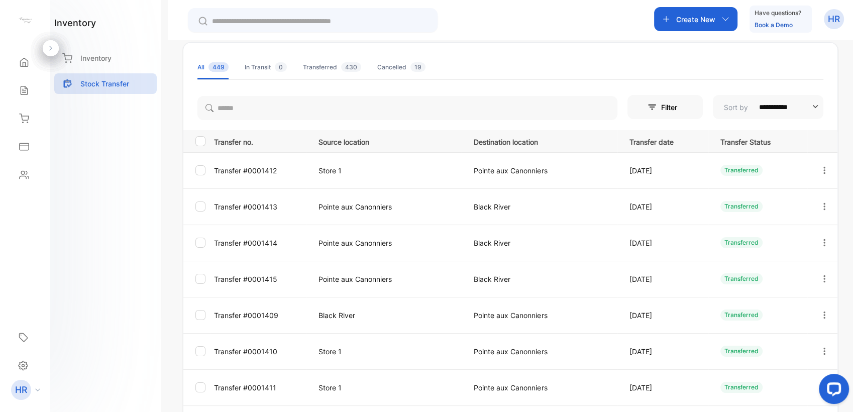
click at [345, 207] on p "Pointe aux Canonniers" at bounding box center [386, 207] width 135 height 11
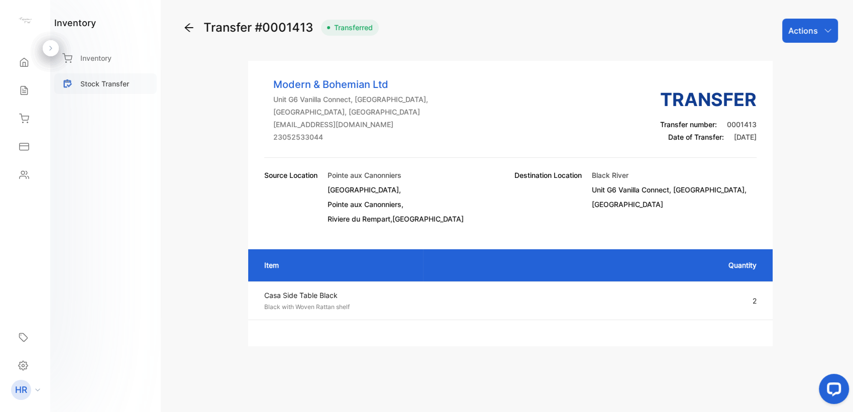
click at [137, 80] on div "Stock Transfer" at bounding box center [105, 83] width 103 height 21
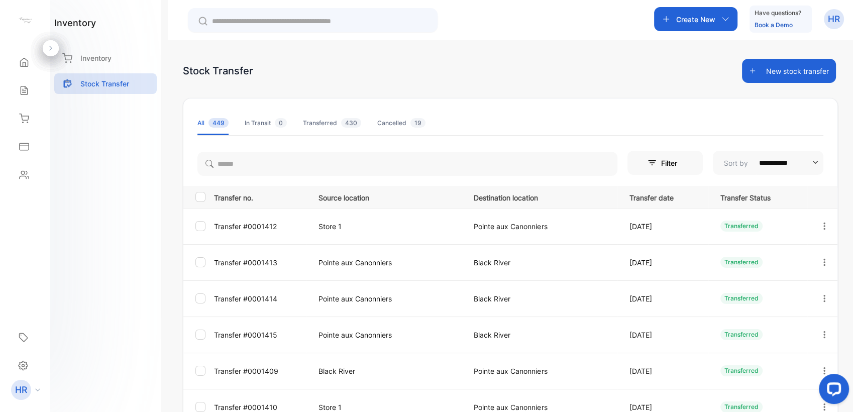
click at [344, 293] on p "Pointe aux Canonniers" at bounding box center [386, 298] width 135 height 11
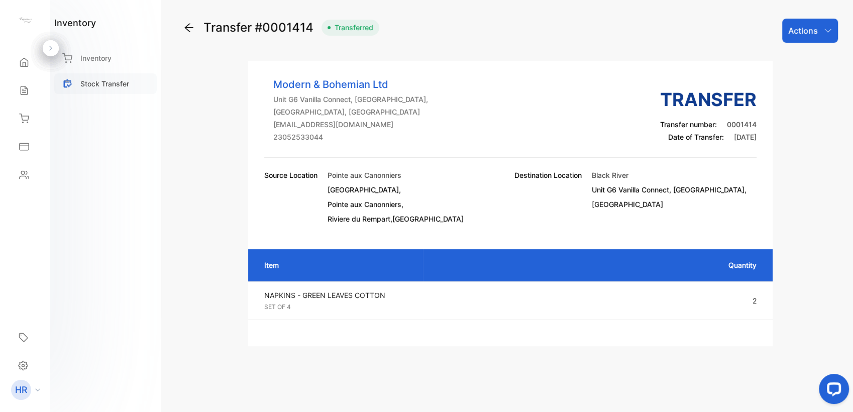
click at [137, 79] on div "Stock Transfer" at bounding box center [105, 83] width 103 height 21
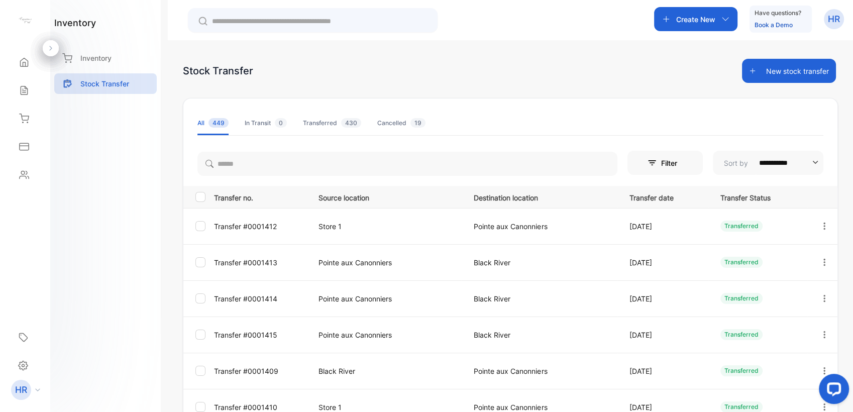
click at [388, 331] on p "Pointe aux Canonniers" at bounding box center [386, 335] width 135 height 11
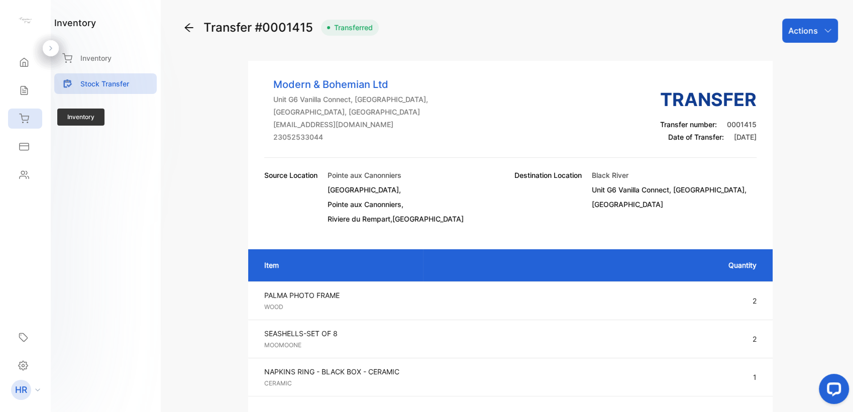
click at [23, 120] on icon at bounding box center [24, 118] width 9 height 9
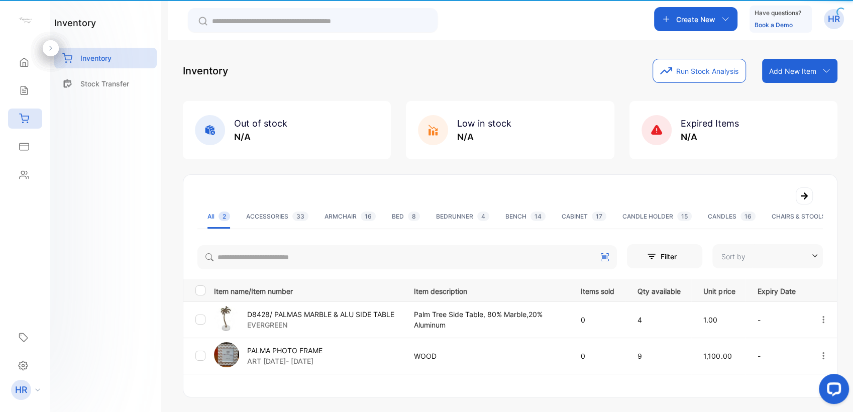
type input "**********"
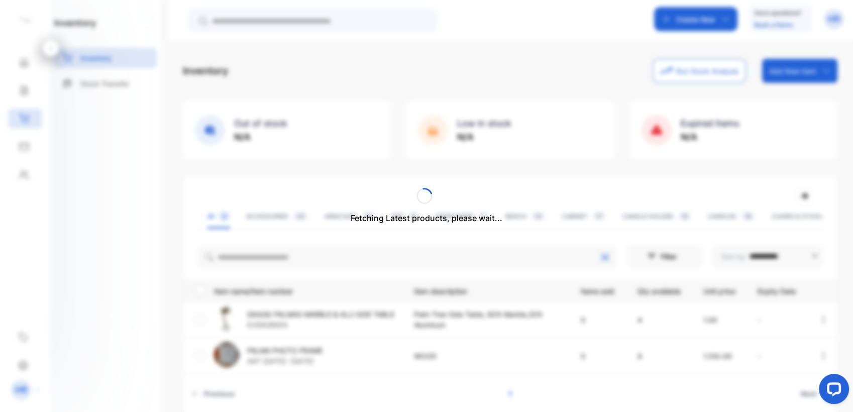
click at [275, 259] on div "Fetching Latest products, please wait..." at bounding box center [426, 206] width 853 height 412
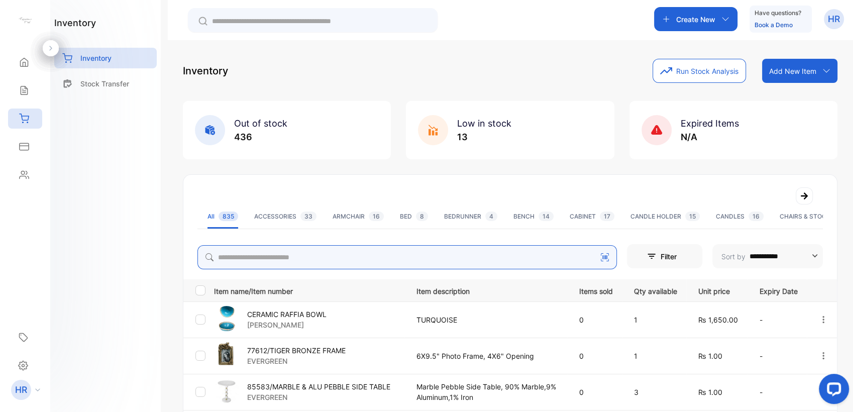
click at [275, 259] on input "search" at bounding box center [407, 257] width 420 height 24
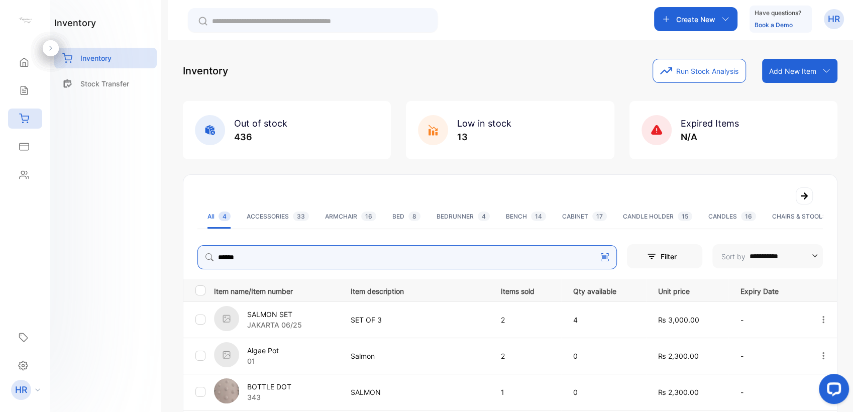
drag, startPoint x: 253, startPoint y: 249, endPoint x: 123, endPoint y: 253, distance: 130.2
click at [123, 253] on div "**********" at bounding box center [426, 236] width 853 height 472
type input "******"
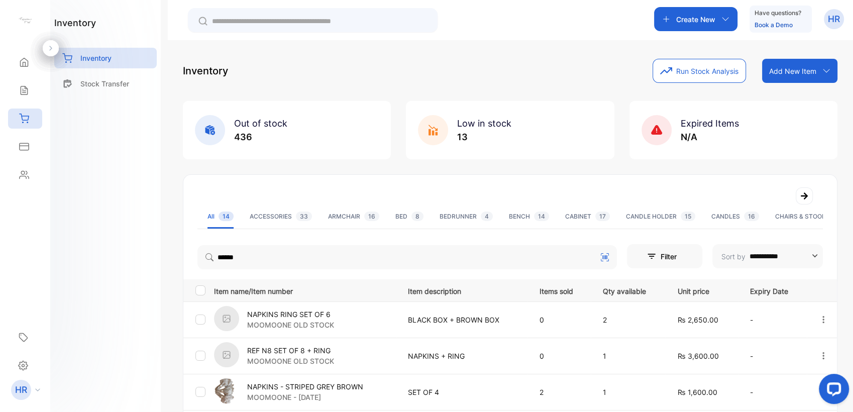
click at [111, 347] on div "inventory Inventory Stock Transfer" at bounding box center [105, 206] width 111 height 412
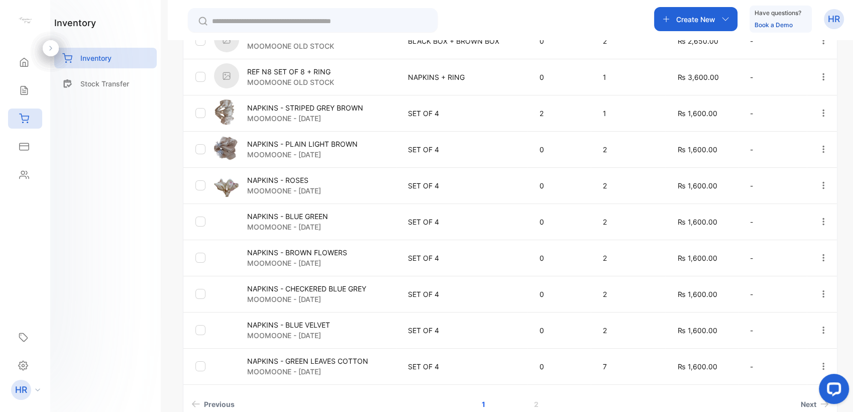
scroll to position [335, 0]
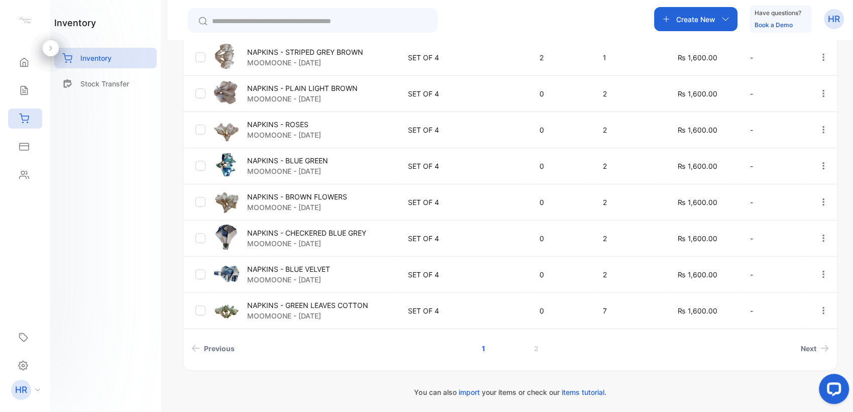
click at [344, 303] on p "NAPKINS - GREEN LEAVES COTTON" at bounding box center [307, 305] width 121 height 11
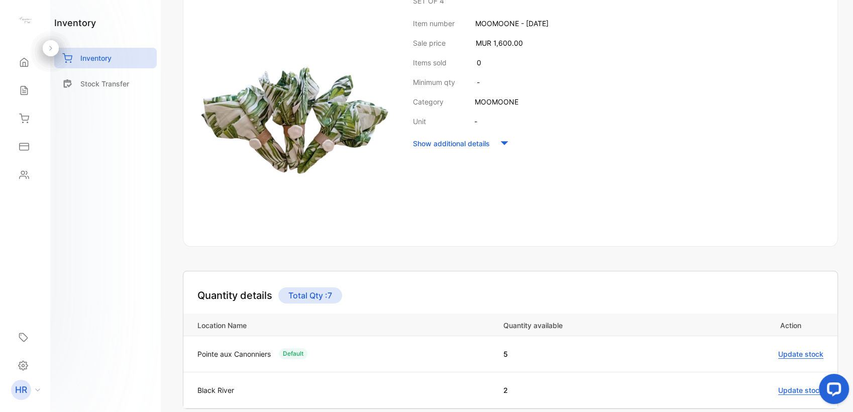
scroll to position [198, 0]
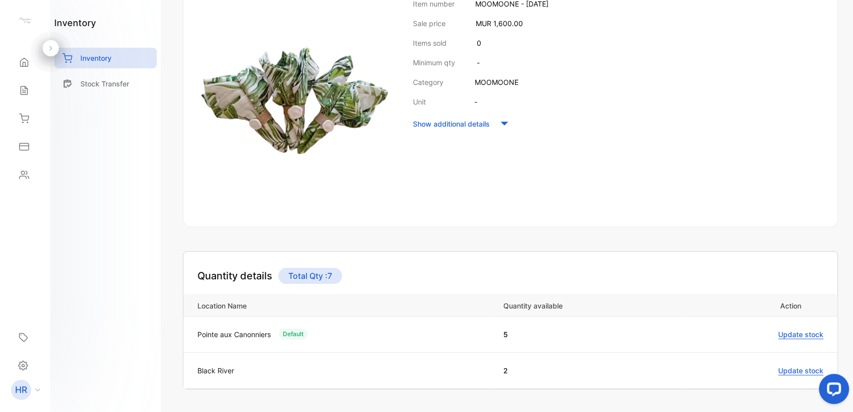
click at [279, 161] on img at bounding box center [294, 84] width 195 height 260
click at [294, 194] on img at bounding box center [294, 84] width 195 height 260
click at [313, 212] on img at bounding box center [294, 84] width 195 height 260
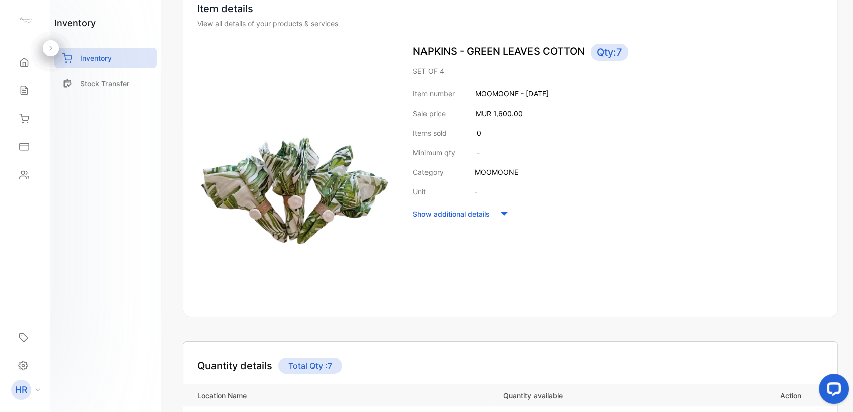
scroll to position [0, 0]
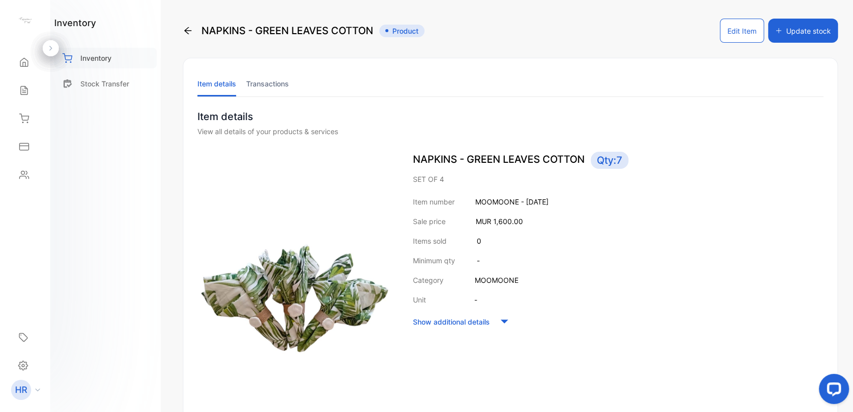
click at [142, 62] on div "Inventory" at bounding box center [105, 58] width 103 height 21
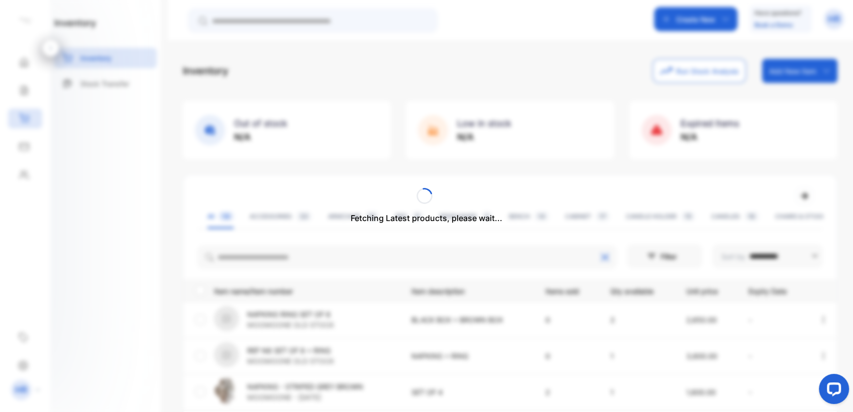
click at [248, 258] on div "Fetching Latest products, please wait..." at bounding box center [426, 206] width 853 height 412
click at [248, 256] on div "Fetching Latest products, please wait..." at bounding box center [426, 206] width 853 height 412
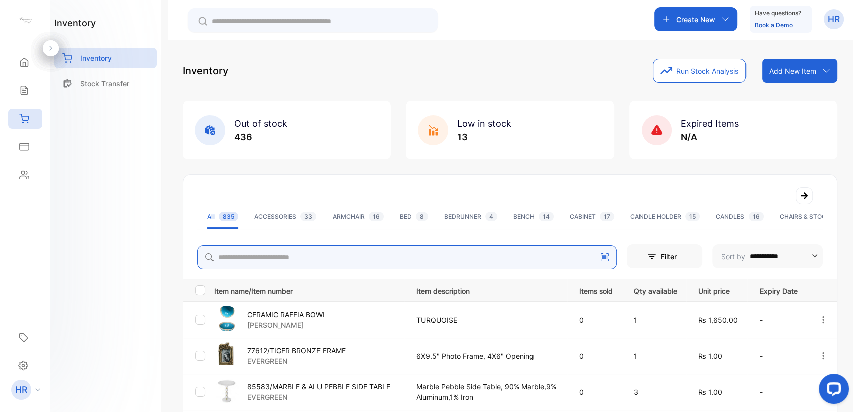
click at [248, 256] on input "search" at bounding box center [407, 257] width 420 height 24
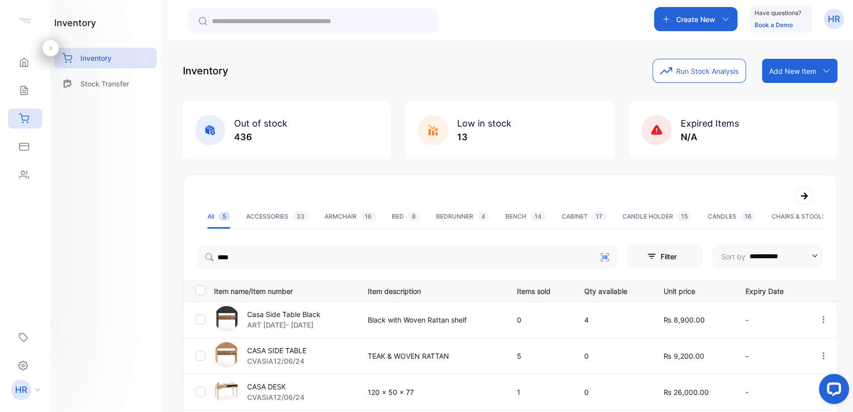
click at [164, 326] on div "**********" at bounding box center [426, 236] width 853 height 472
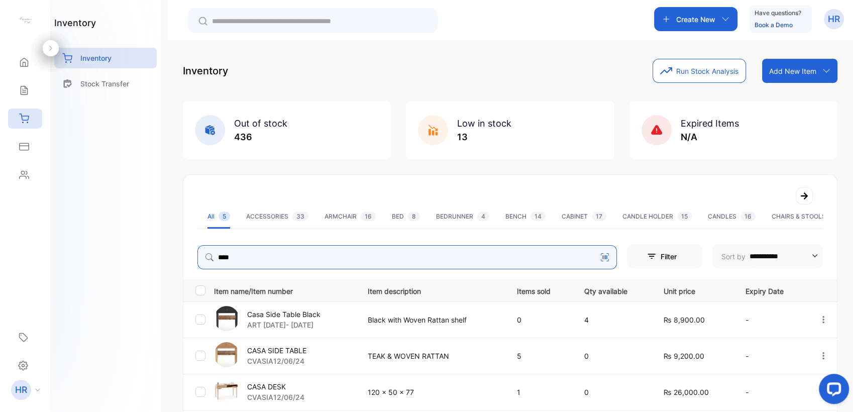
click at [305, 255] on input "****" at bounding box center [407, 257] width 420 height 24
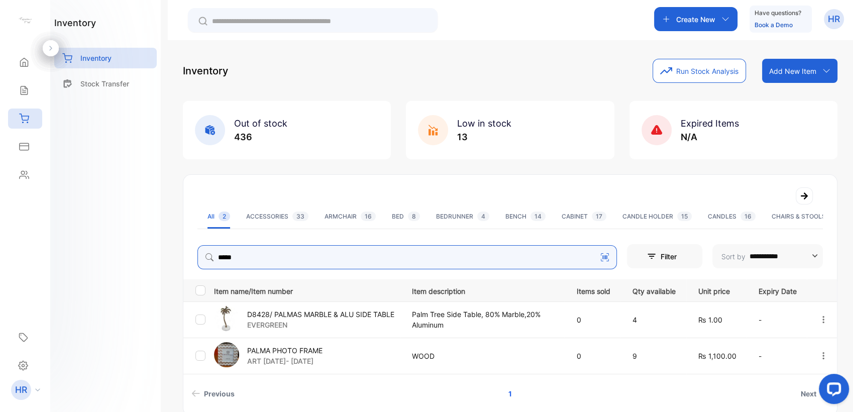
click at [351, 263] on input "*****" at bounding box center [407, 257] width 420 height 24
type input "********"
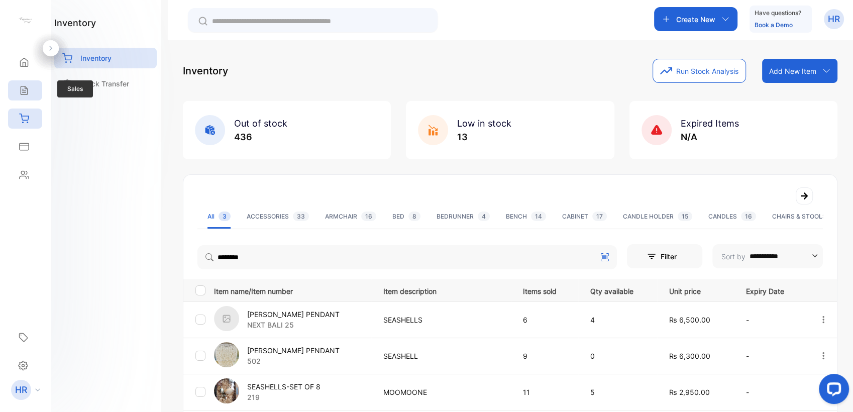
click at [24, 90] on icon at bounding box center [24, 90] width 7 height 9
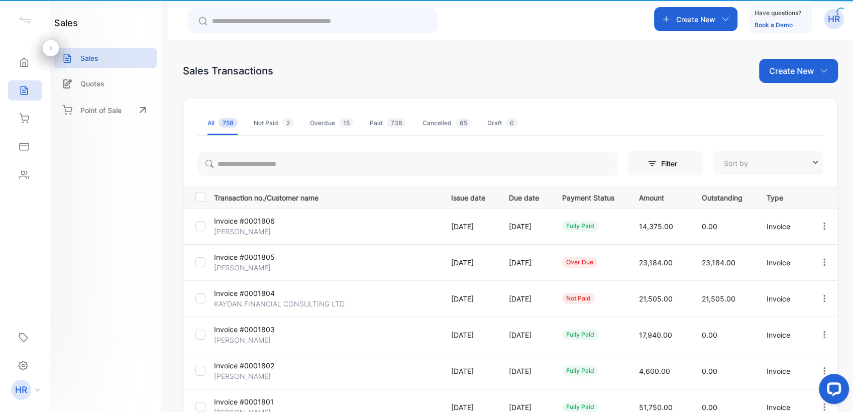
type input "**********"
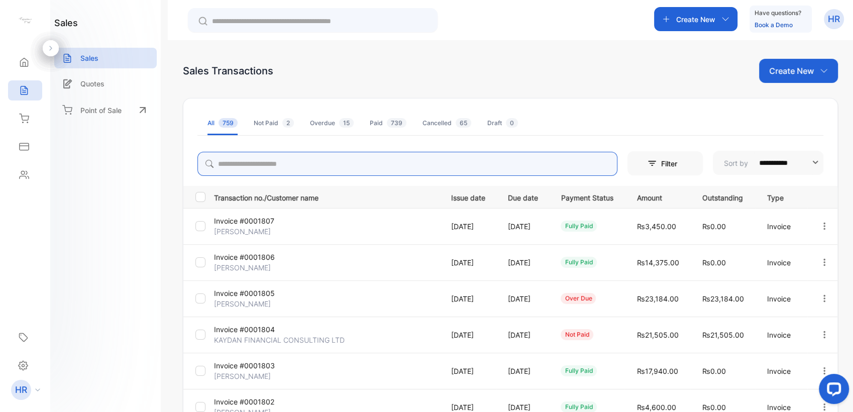
click at [285, 163] on input "search" at bounding box center [407, 164] width 420 height 24
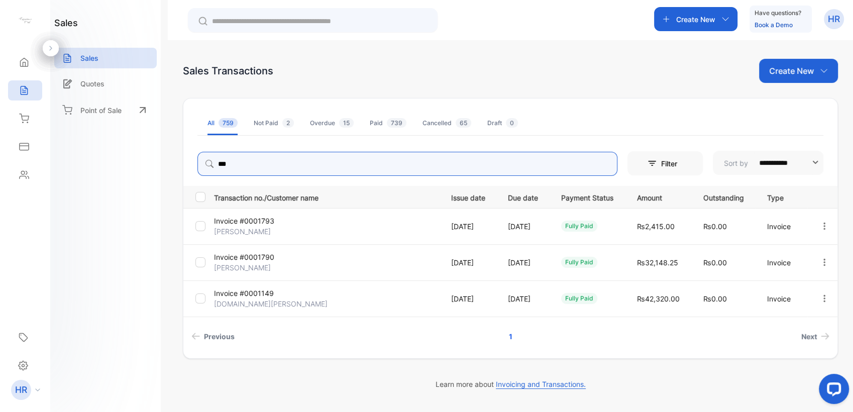
type input "***"
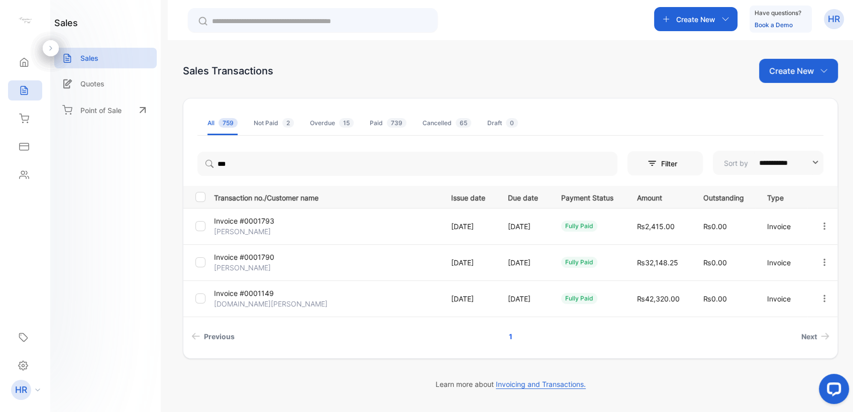
click at [253, 220] on p "Invoice #0001793" at bounding box center [251, 221] width 75 height 11
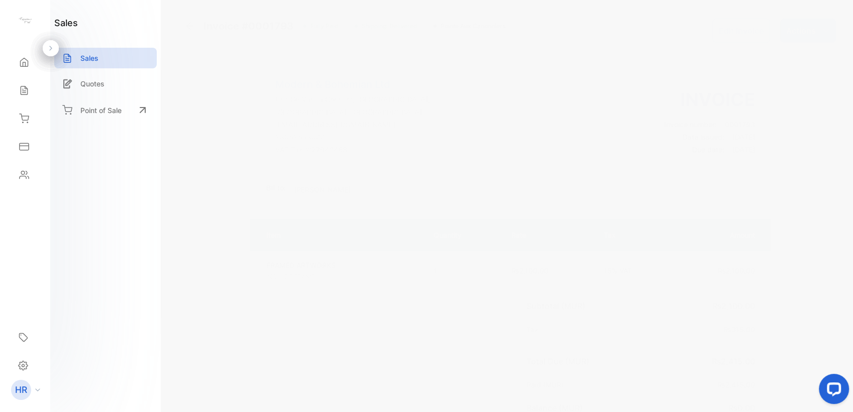
click at [199, 32] on div "Invoice #0001793" at bounding box center [241, 26] width 113 height 15
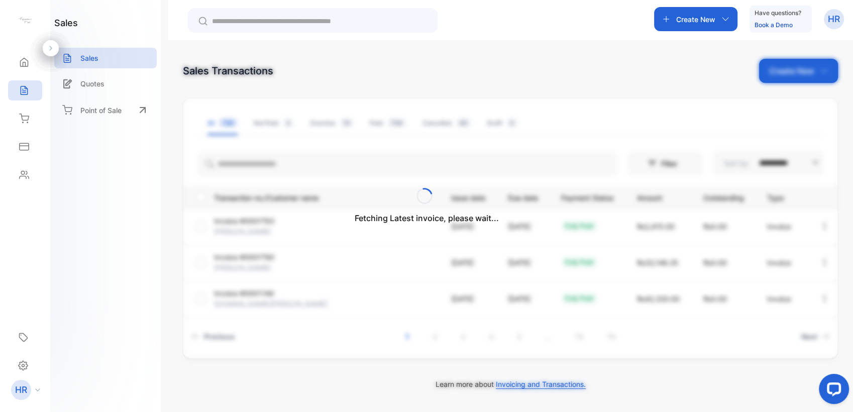
click at [242, 262] on div "Fetching Latest invoice, please wait..." at bounding box center [426, 206] width 853 height 412
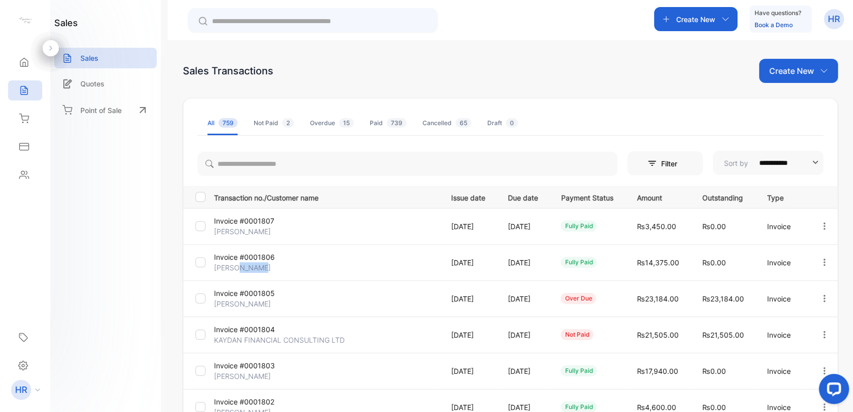
click at [242, 262] on p "[PERSON_NAME]" at bounding box center [251, 267] width 75 height 11
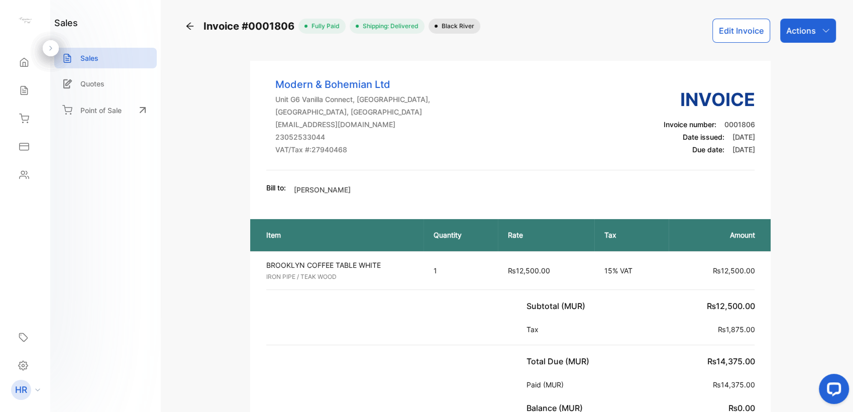
click at [190, 19] on div "Invoice #0001806" at bounding box center [242, 26] width 114 height 15
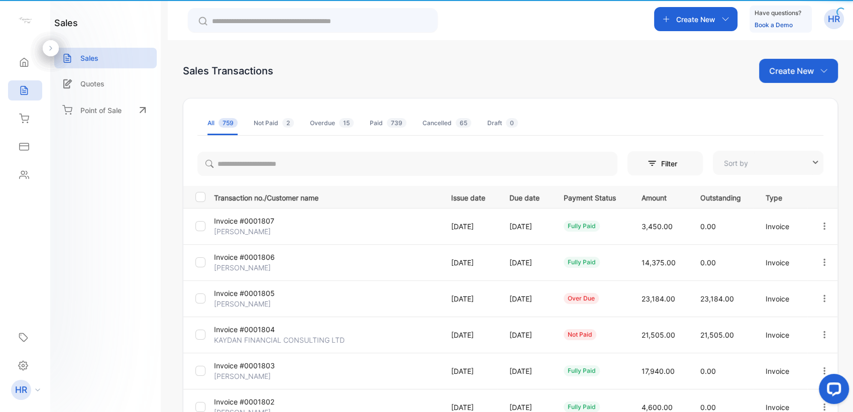
type input "**********"
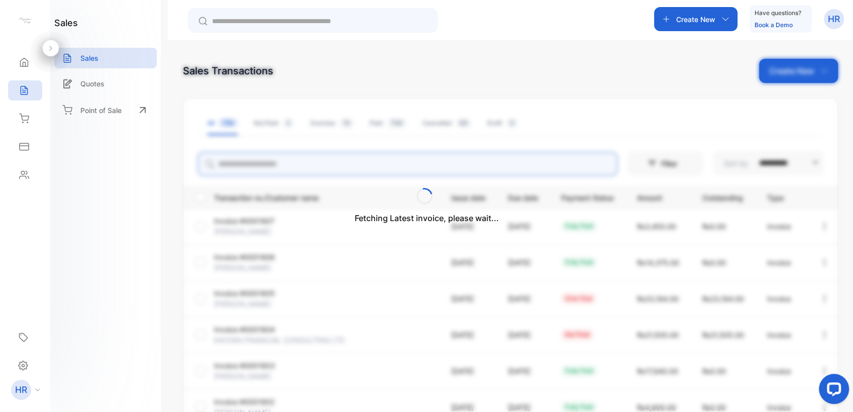
click at [302, 163] on input "search" at bounding box center [407, 164] width 420 height 24
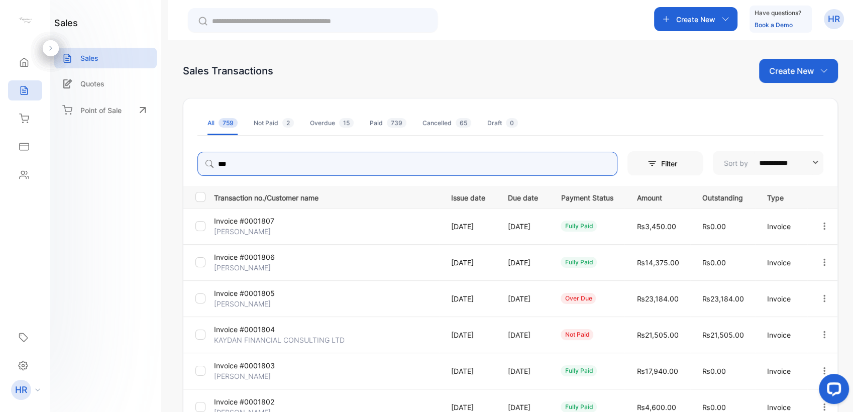
type input "***"
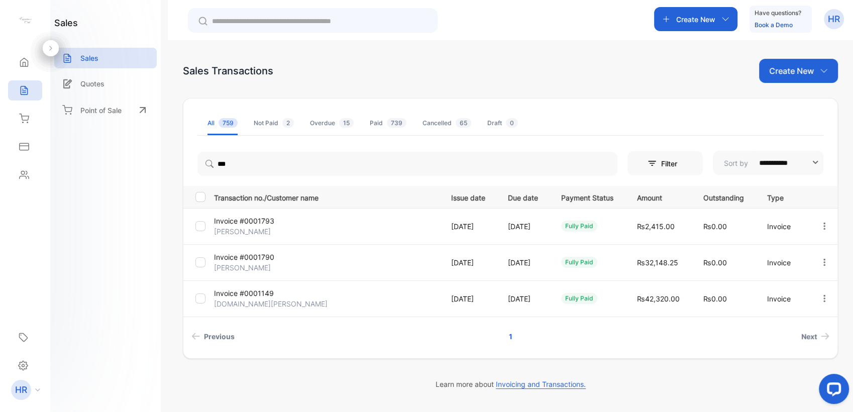
click at [241, 260] on p "Invoice #0001790" at bounding box center [251, 257] width 75 height 11
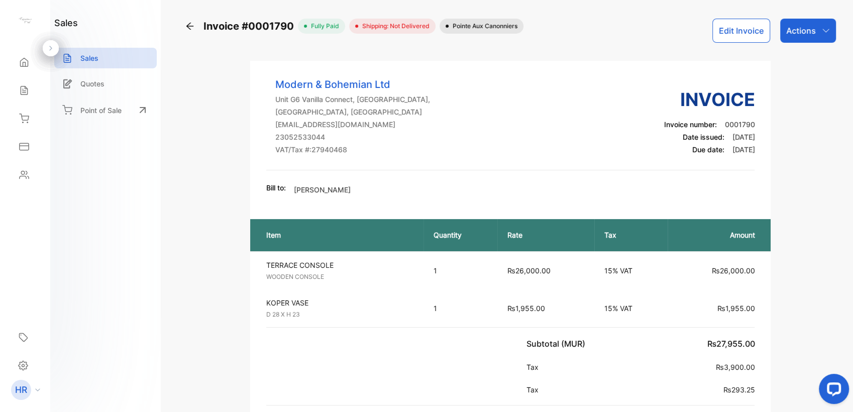
click at [814, 33] on div "Actions" at bounding box center [808, 31] width 56 height 24
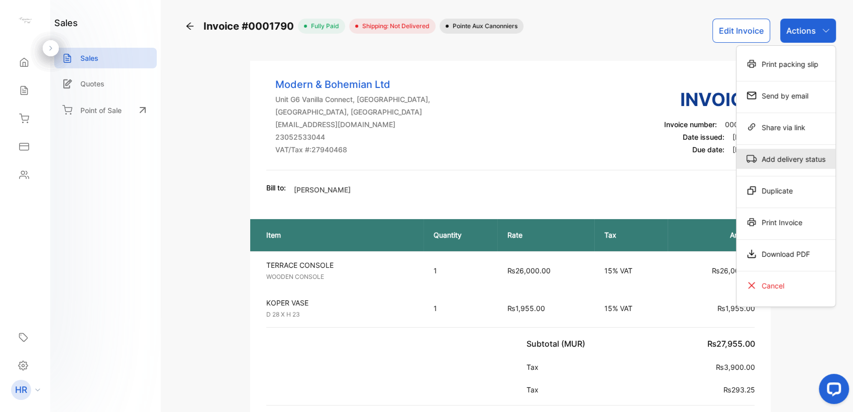
click at [805, 152] on div "Add delivery status" at bounding box center [786, 159] width 99 height 20
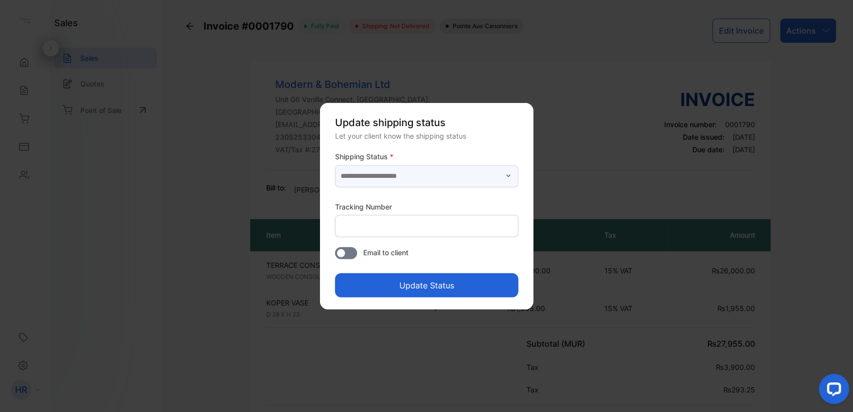
click at [404, 170] on input "text" at bounding box center [426, 176] width 183 height 22
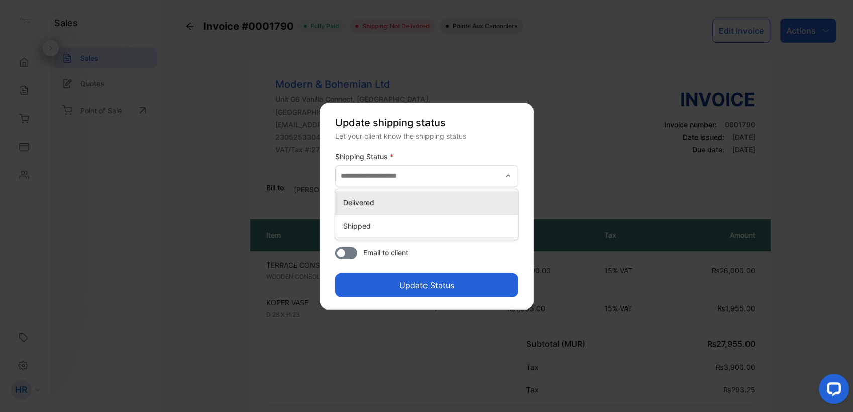
click at [405, 211] on li "Delivered" at bounding box center [426, 202] width 183 height 23
type input "*********"
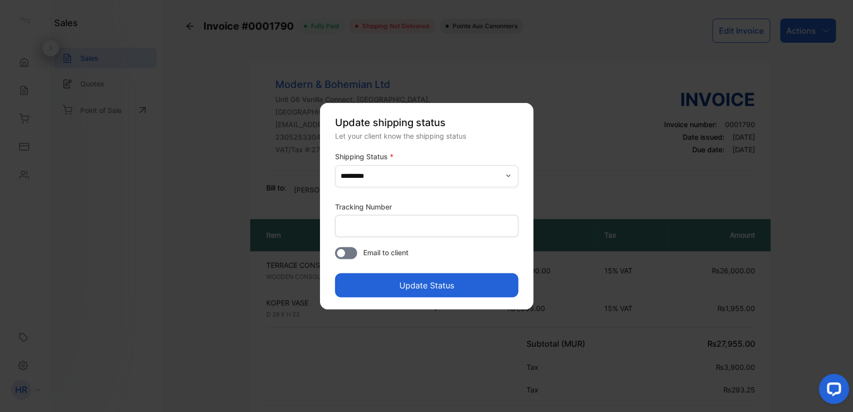
click at [440, 283] on button "Update Status" at bounding box center [426, 285] width 183 height 24
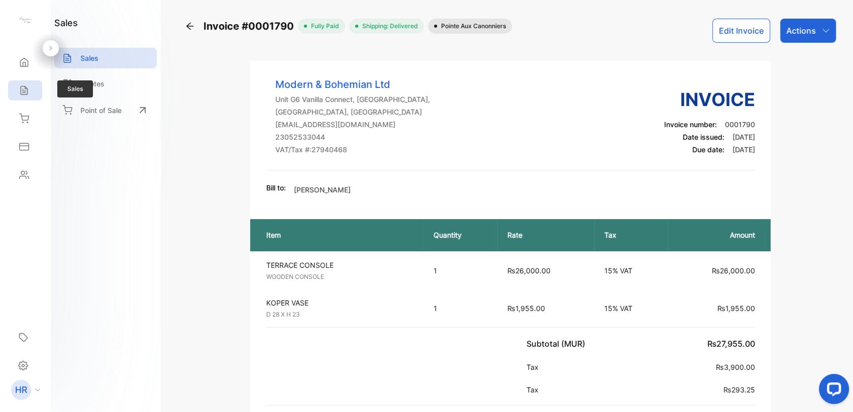
click at [27, 96] on div "Sales" at bounding box center [25, 90] width 34 height 20
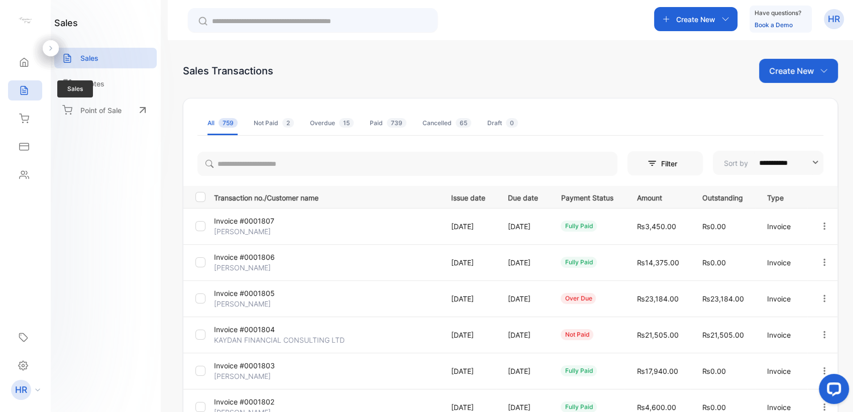
click at [30, 86] on div "Sales" at bounding box center [25, 90] width 34 height 20
click at [33, 118] on div "Inventory" at bounding box center [25, 119] width 34 height 20
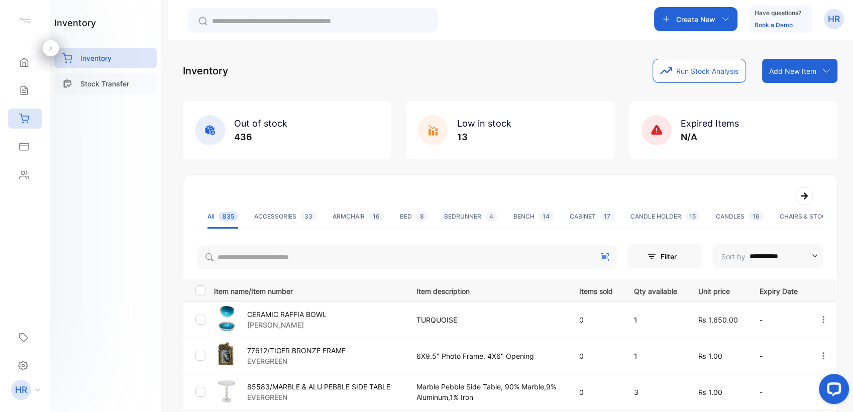
click at [134, 86] on div "Stock Transfer" at bounding box center [105, 83] width 103 height 21
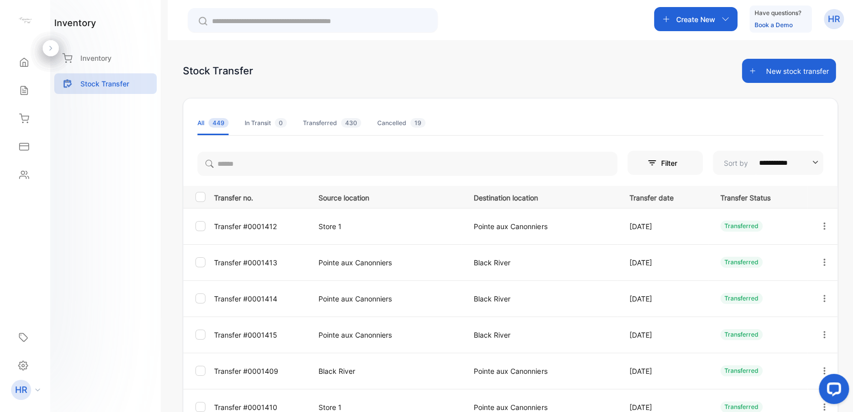
click at [782, 75] on button "New stock transfer" at bounding box center [789, 71] width 94 height 24
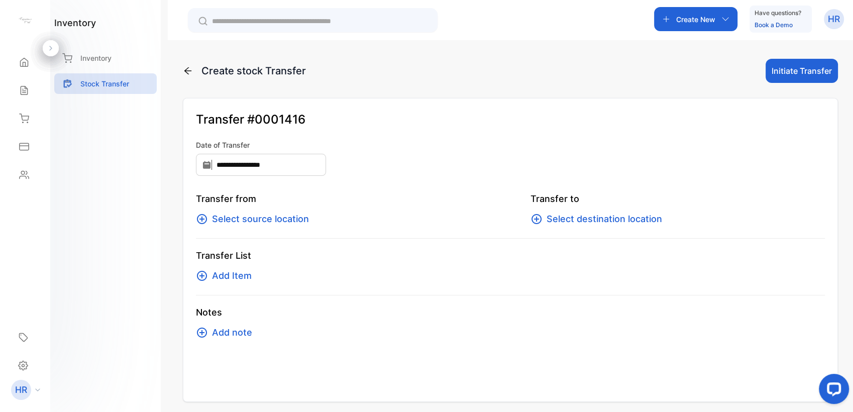
click at [247, 218] on span "Select source location" at bounding box center [260, 219] width 97 height 14
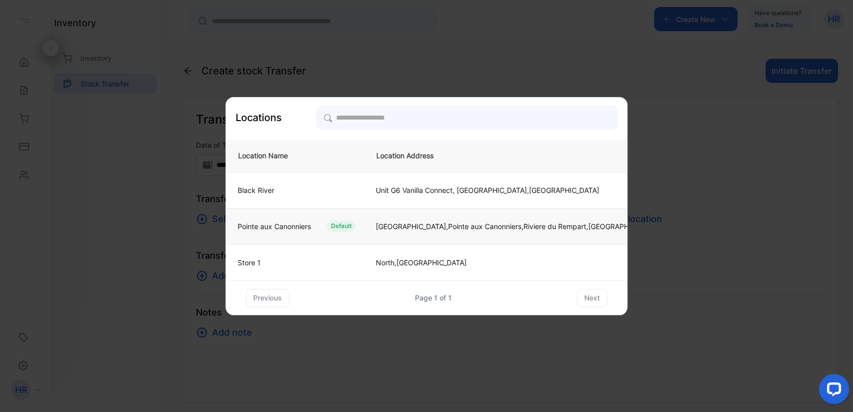
click at [301, 228] on p "Pointe aux Canonniers" at bounding box center [274, 226] width 73 height 11
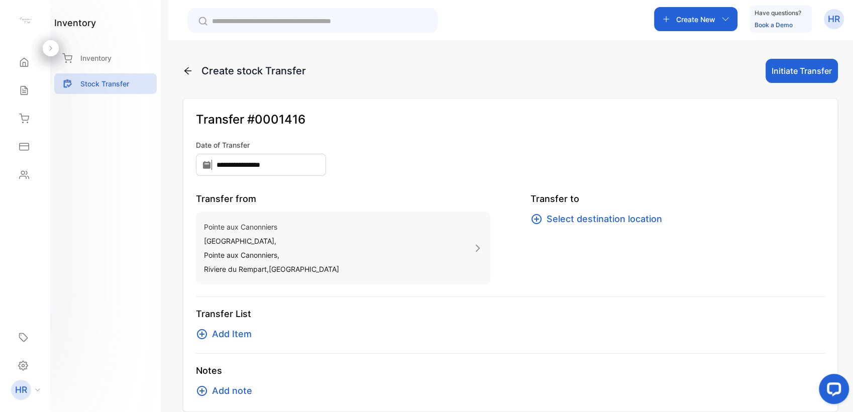
click at [570, 216] on span "Select destination location" at bounding box center [605, 219] width 116 height 14
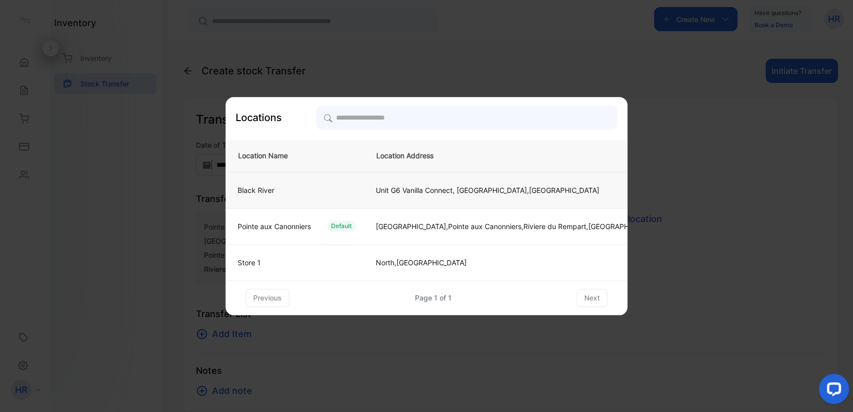
click at [539, 182] on td "Unit G6 Vanilla Connect, [GEOGRAPHIC_DATA], [GEOGRAPHIC_DATA]" at bounding box center [516, 190] width 304 height 36
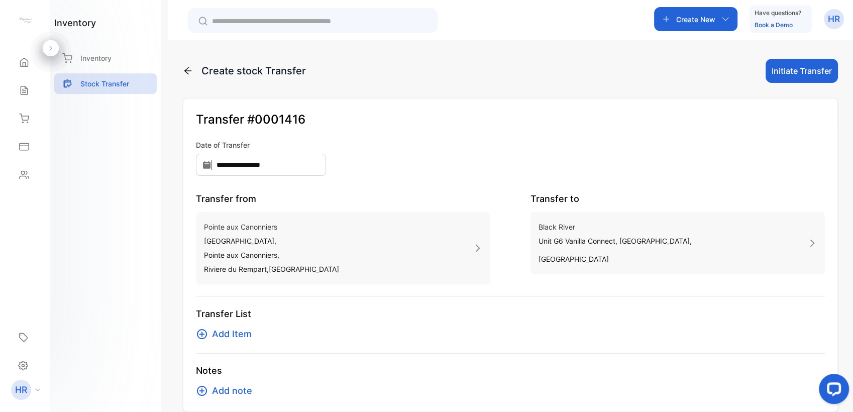
click at [247, 335] on span "Add Item" at bounding box center [232, 334] width 40 height 14
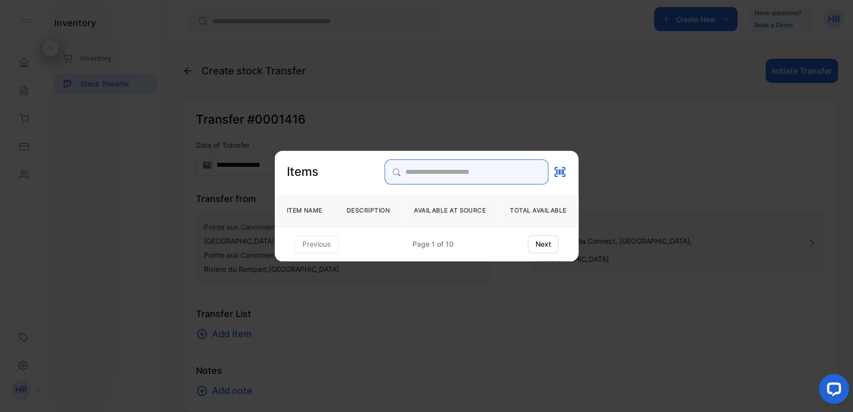
click at [386, 173] on input "search" at bounding box center [466, 171] width 164 height 25
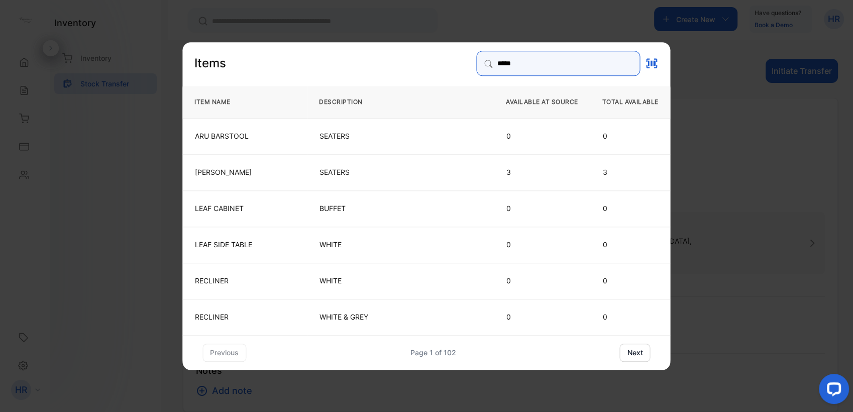
type input "******"
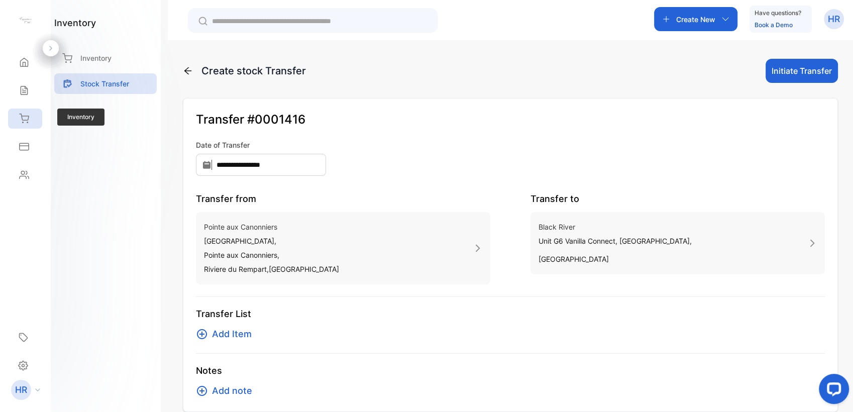
click at [30, 123] on div "Inventory" at bounding box center [25, 119] width 34 height 20
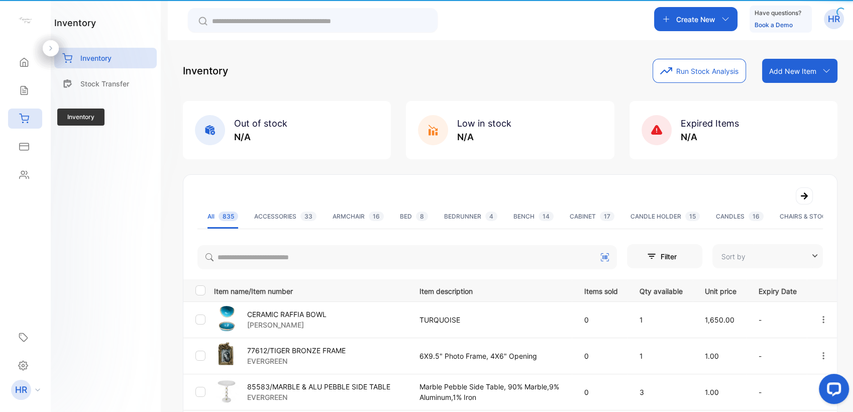
type input "**********"
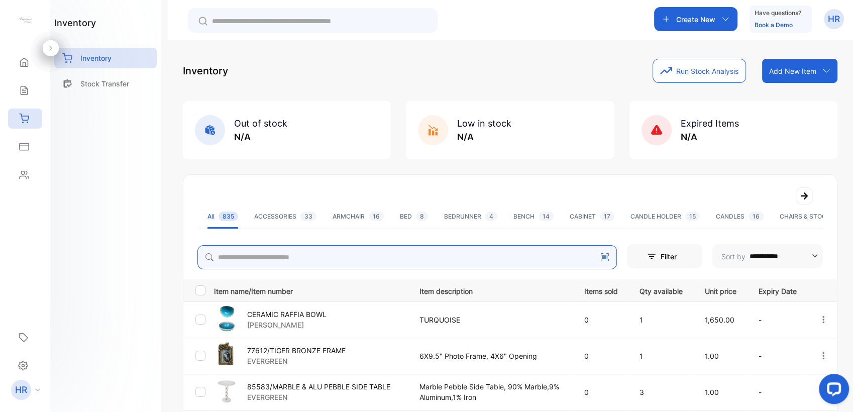
click at [329, 253] on input "search" at bounding box center [407, 257] width 420 height 24
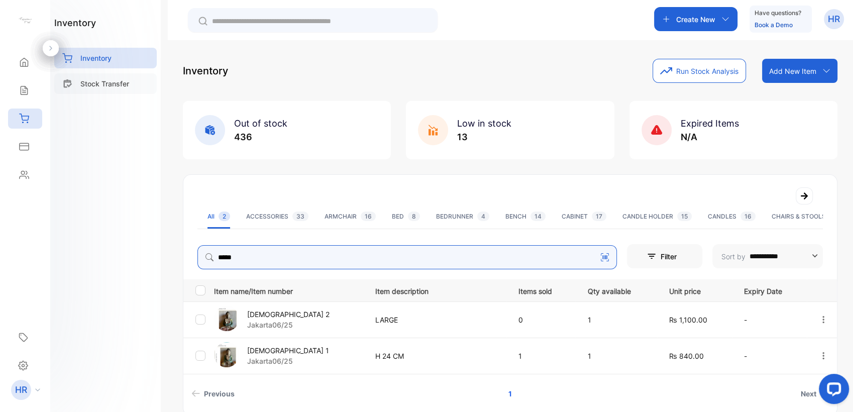
type input "*****"
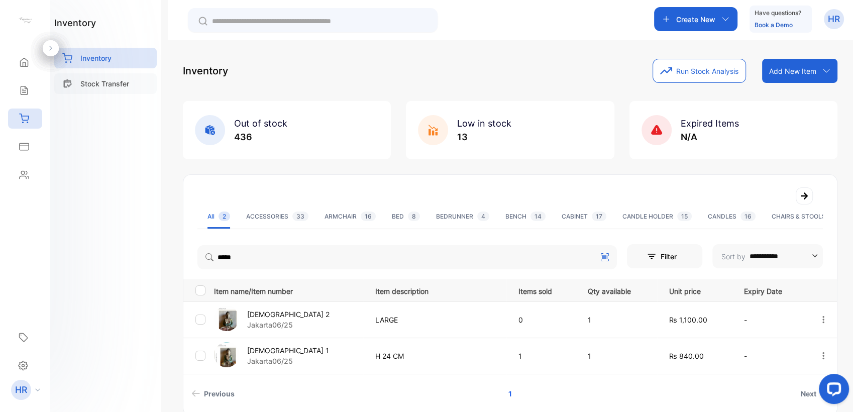
click at [111, 81] on p "Stock Transfer" at bounding box center [104, 83] width 49 height 11
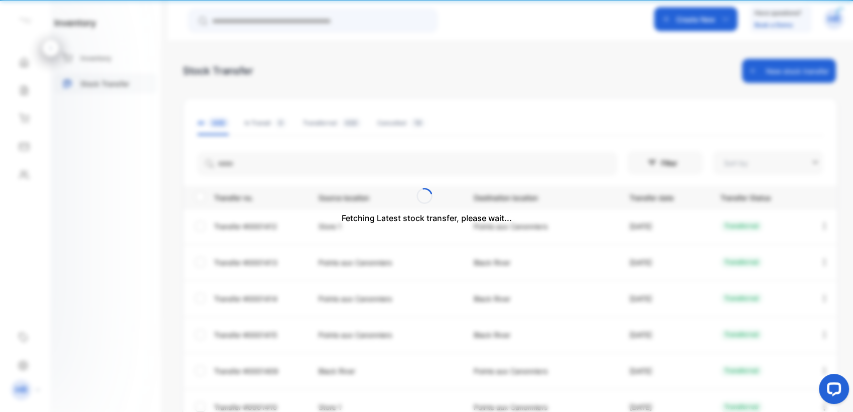
type input "**********"
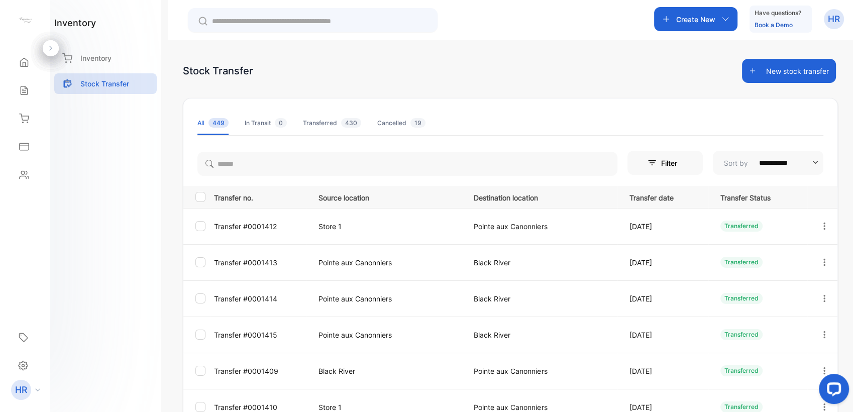
click at [792, 70] on button "New stock transfer" at bounding box center [789, 71] width 94 height 24
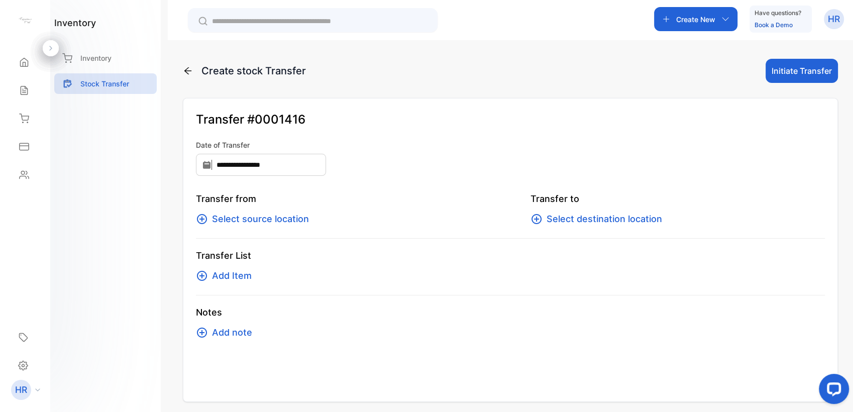
click at [272, 221] on span "Select source location" at bounding box center [260, 219] width 97 height 14
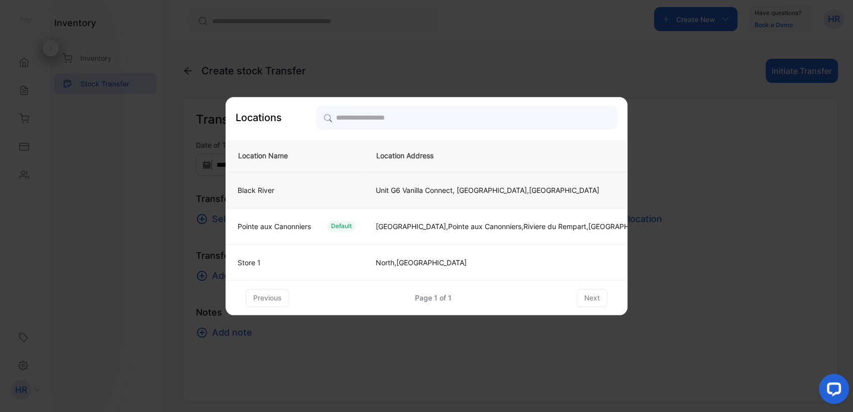
click at [296, 194] on div "Black River" at bounding box center [293, 190] width 126 height 11
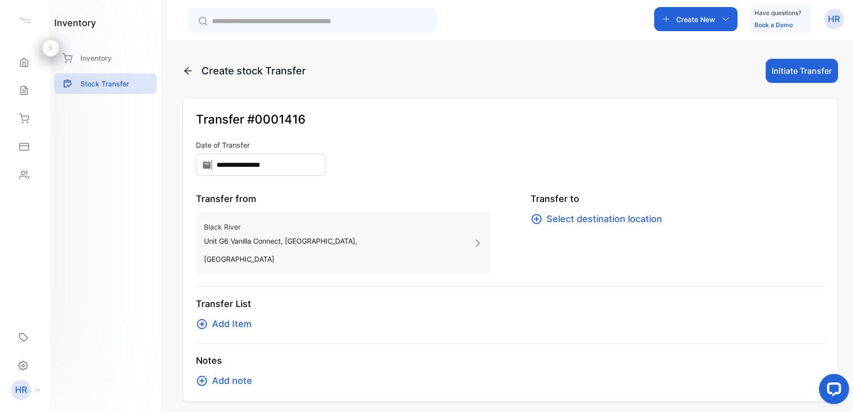
click at [262, 246] on p "Unit G6 Vanilla Connect, [GEOGRAPHIC_DATA]," at bounding box center [280, 241] width 153 height 14
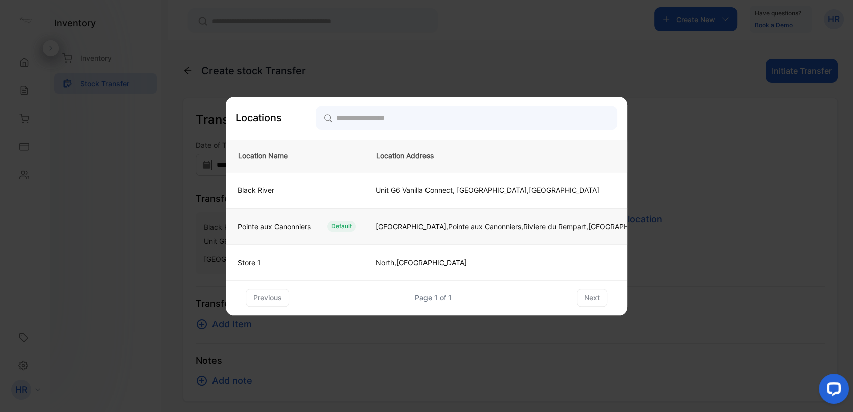
click at [273, 232] on td "Pointe aux Canonniers Default" at bounding box center [295, 226] width 138 height 36
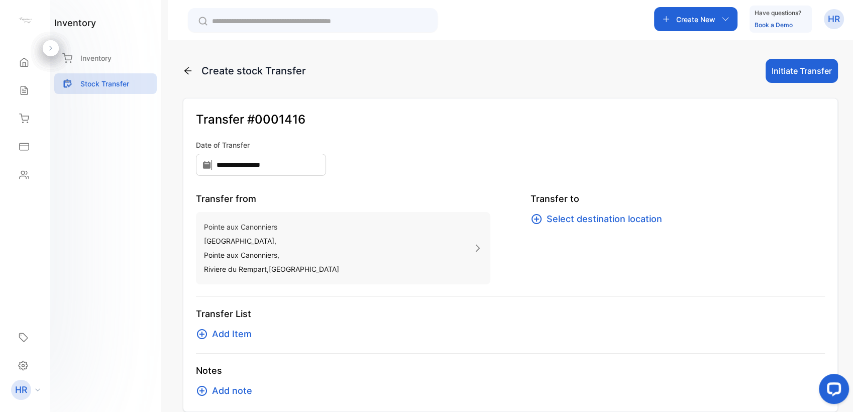
click at [580, 227] on div "Transfer to Select destination location" at bounding box center [678, 238] width 294 height 92
click at [579, 216] on span "Select destination location" at bounding box center [605, 219] width 116 height 14
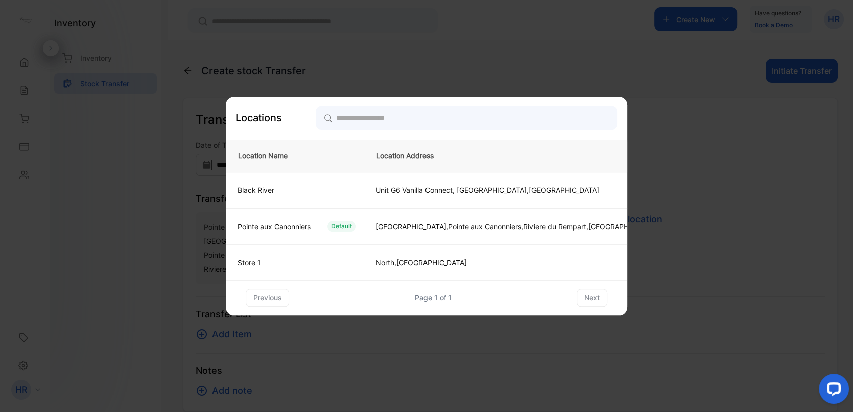
click at [295, 184] on td "Black River" at bounding box center [295, 190] width 138 height 36
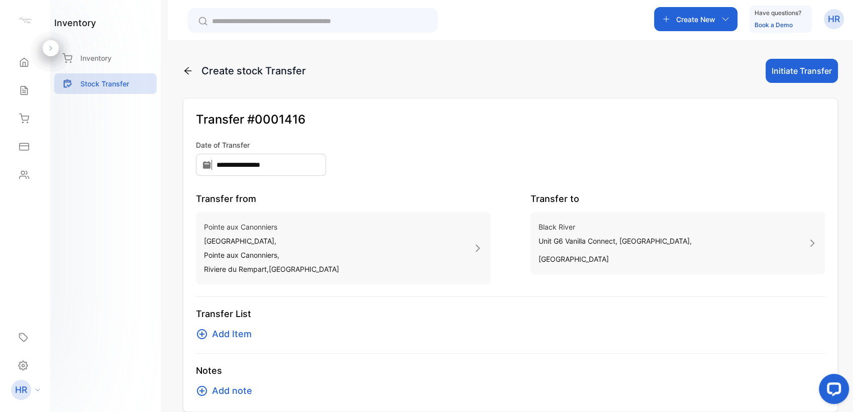
click at [224, 339] on span "Add Item" at bounding box center [232, 334] width 40 height 14
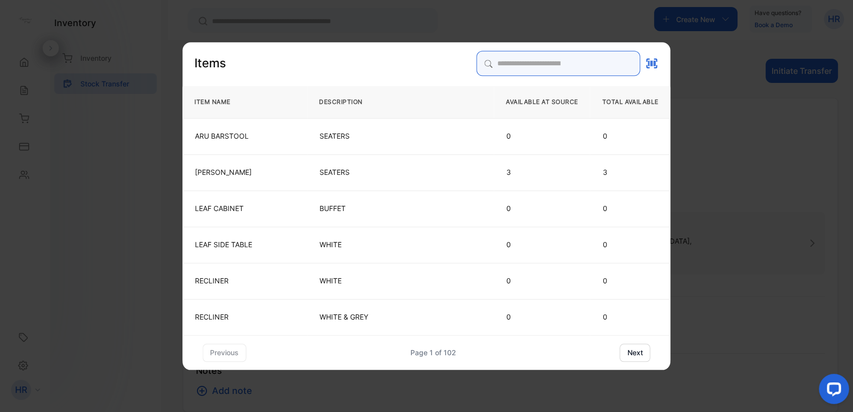
click at [504, 63] on input "search" at bounding box center [559, 63] width 164 height 25
type input "*****"
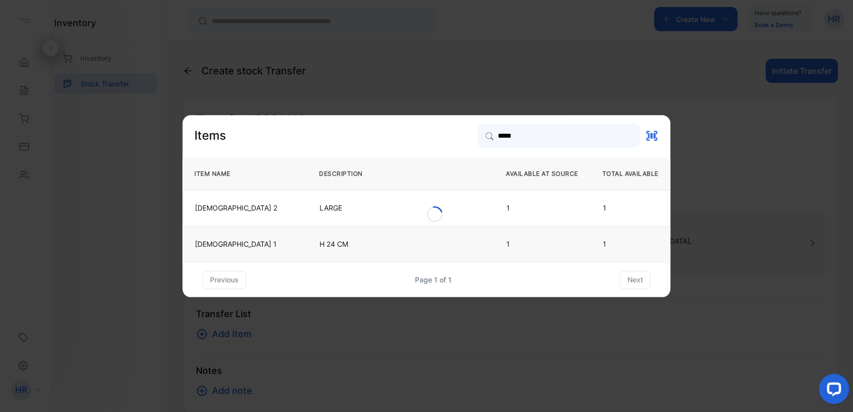
click at [323, 244] on p "H 24 CM" at bounding box center [401, 244] width 162 height 10
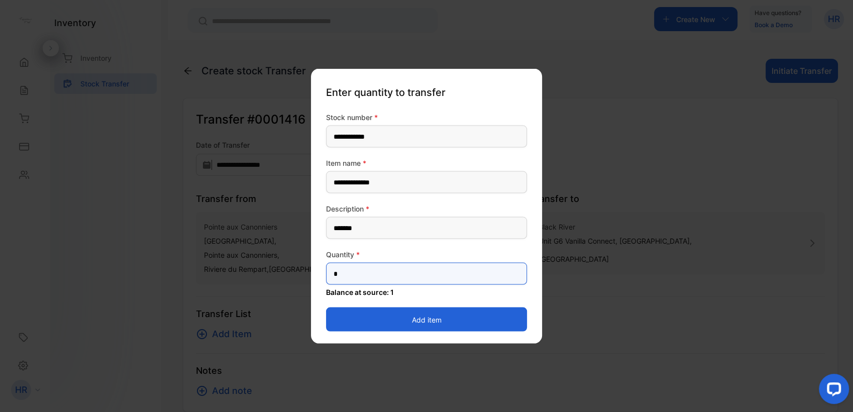
drag, startPoint x: 383, startPoint y: 272, endPoint x: 342, endPoint y: 272, distance: 41.2
click at [344, 272] on input "*" at bounding box center [426, 274] width 201 height 22
drag, startPoint x: 338, startPoint y: 272, endPoint x: 301, endPoint y: 274, distance: 37.2
click at [302, 412] on div "**********" at bounding box center [510, 412] width 655 height 0
type input "*"
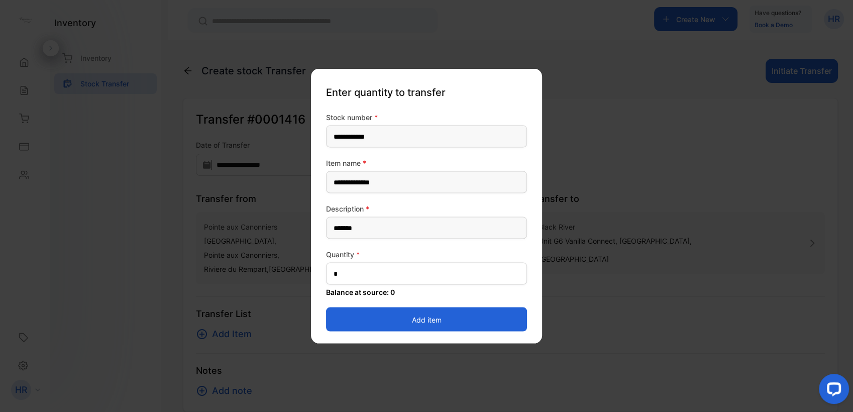
click at [340, 320] on button "Add item" at bounding box center [426, 320] width 201 height 24
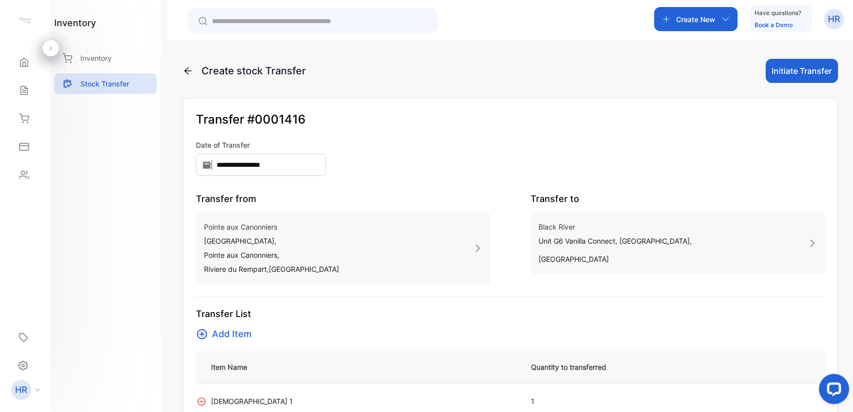
click at [800, 72] on button "Initiate Transfer" at bounding box center [802, 71] width 72 height 24
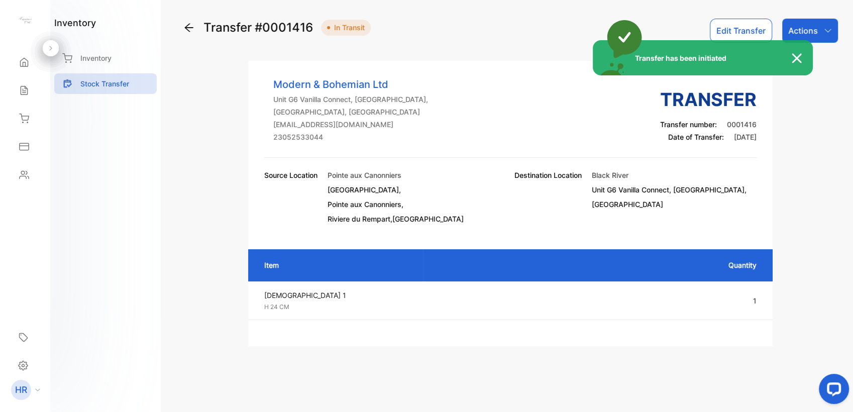
click at [806, 34] on div "Transfer has been initiated" at bounding box center [426, 206] width 853 height 412
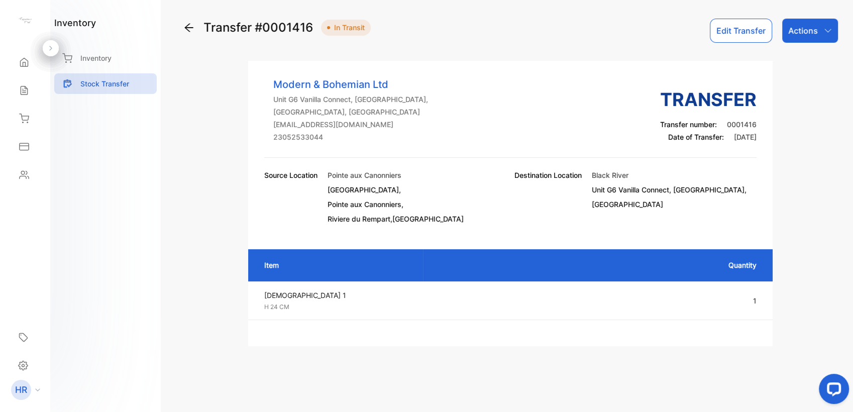
click at [806, 34] on p "Actions" at bounding box center [803, 31] width 30 height 12
click at [800, 60] on div "Mark as Transferred" at bounding box center [787, 64] width 102 height 20
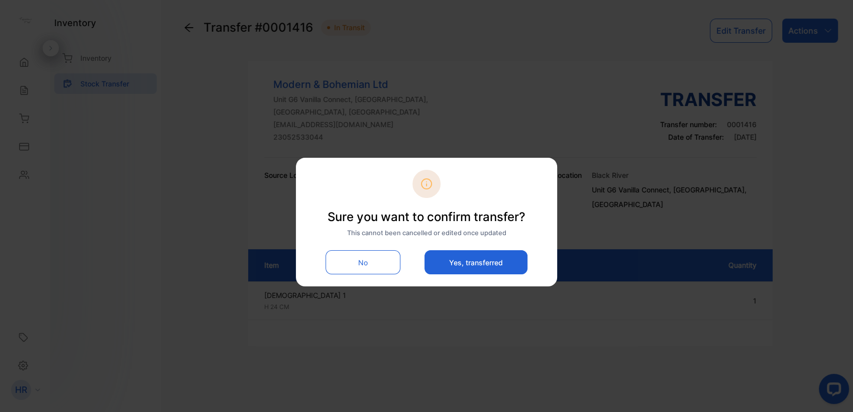
click at [492, 259] on button "Yes, transferred" at bounding box center [476, 262] width 103 height 24
